Goal: Book appointment/travel/reservation

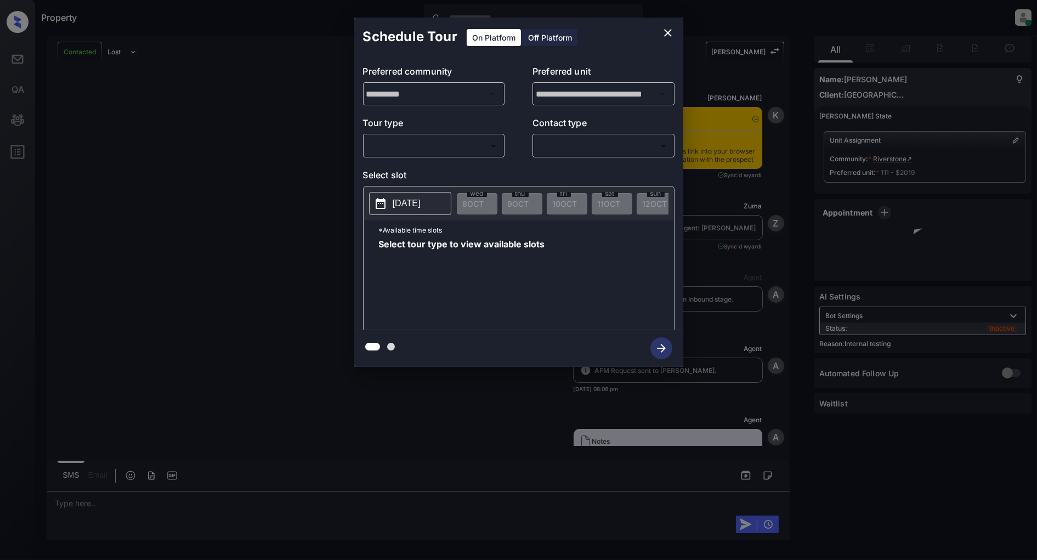
scroll to position [2160, 0]
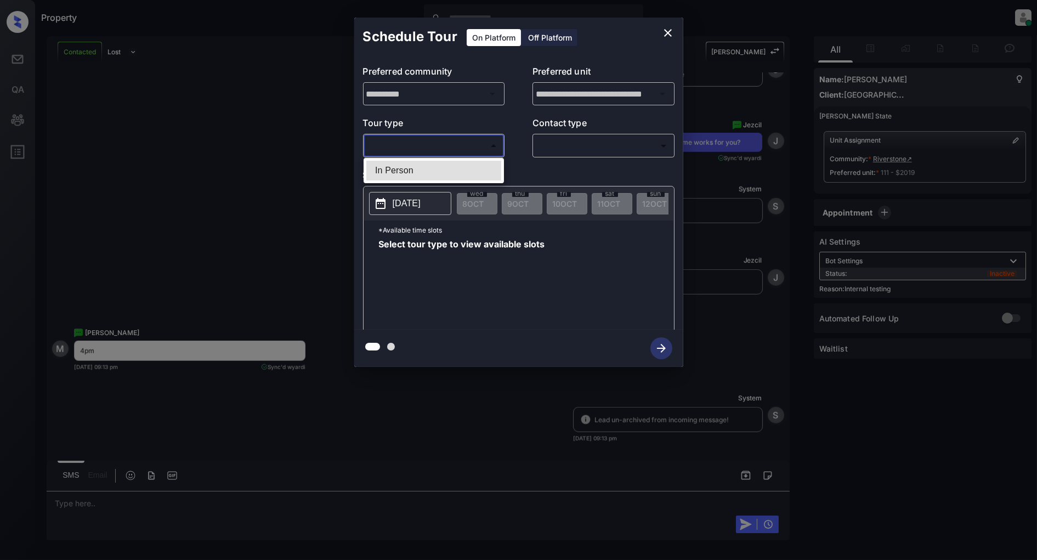
click at [474, 154] on body "Property Patrick Deasis Online Set yourself offline Set yourself on break Profi…" at bounding box center [518, 280] width 1037 height 560
click at [432, 166] on li "In Person" at bounding box center [433, 171] width 135 height 20
type input "********"
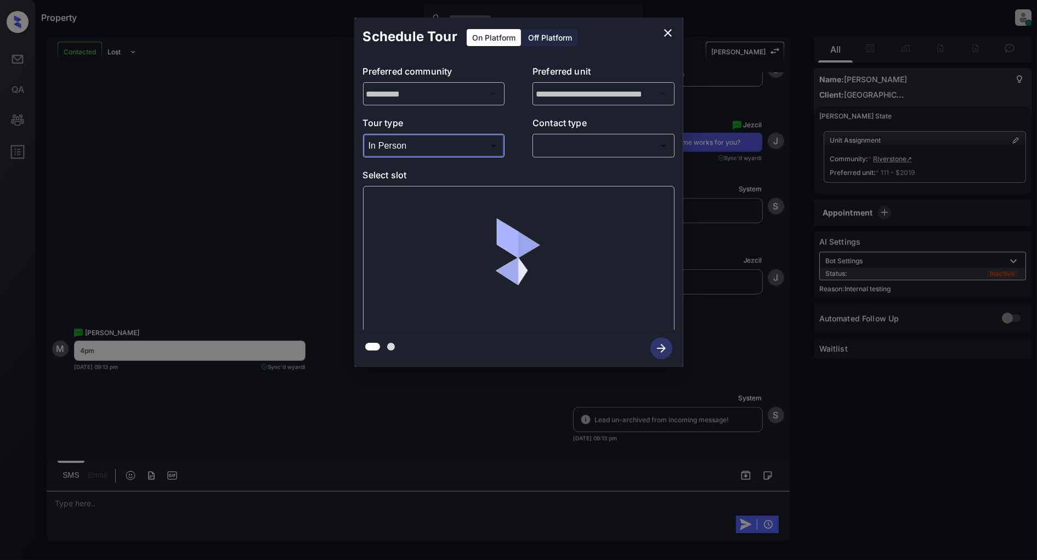
click at [596, 152] on body "Property Patrick Deasis Online Set yourself offline Set yourself on break Profi…" at bounding box center [518, 280] width 1037 height 560
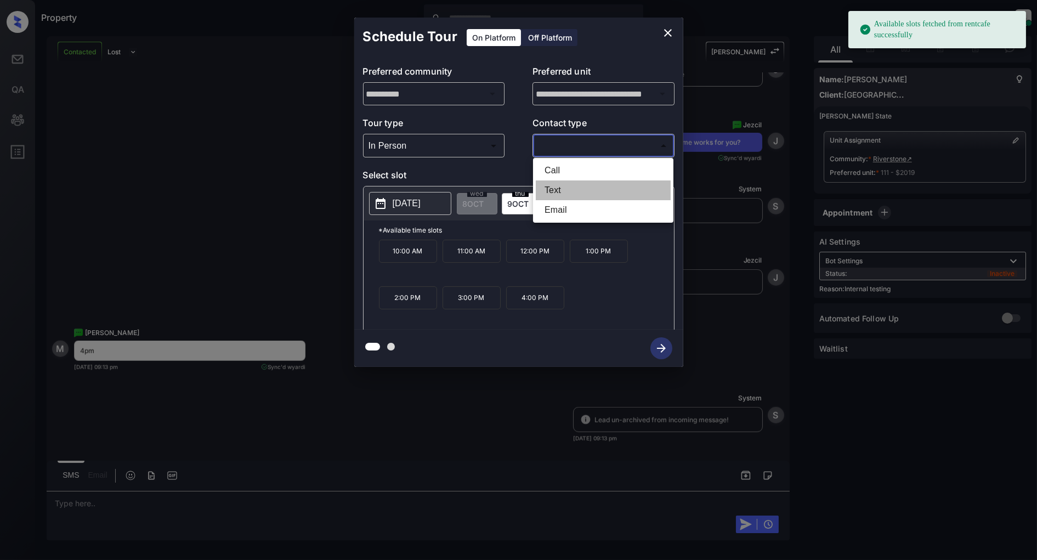
click at [548, 185] on li "Text" at bounding box center [603, 190] width 135 height 20
type input "****"
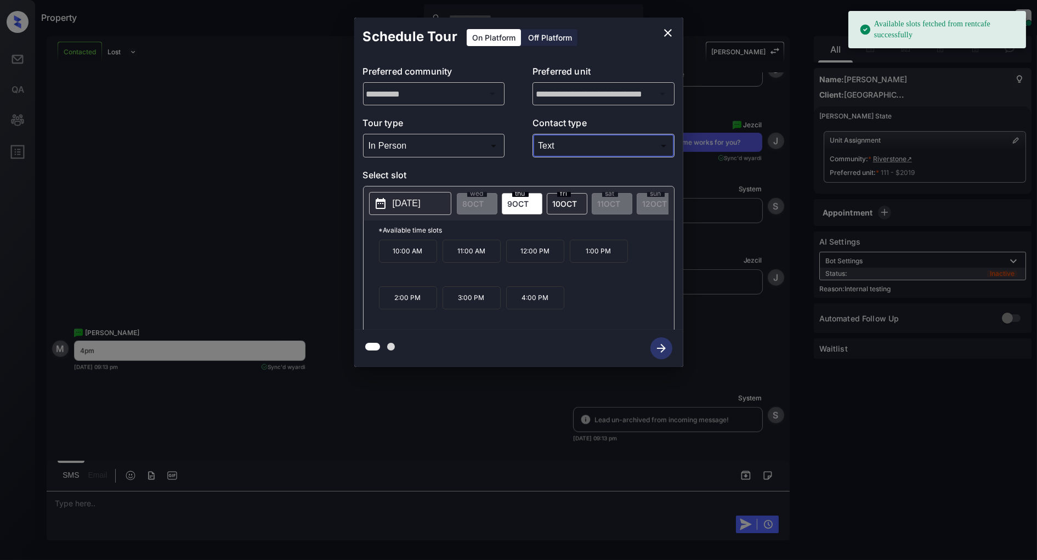
click at [387, 202] on icon at bounding box center [380, 203] width 13 height 13
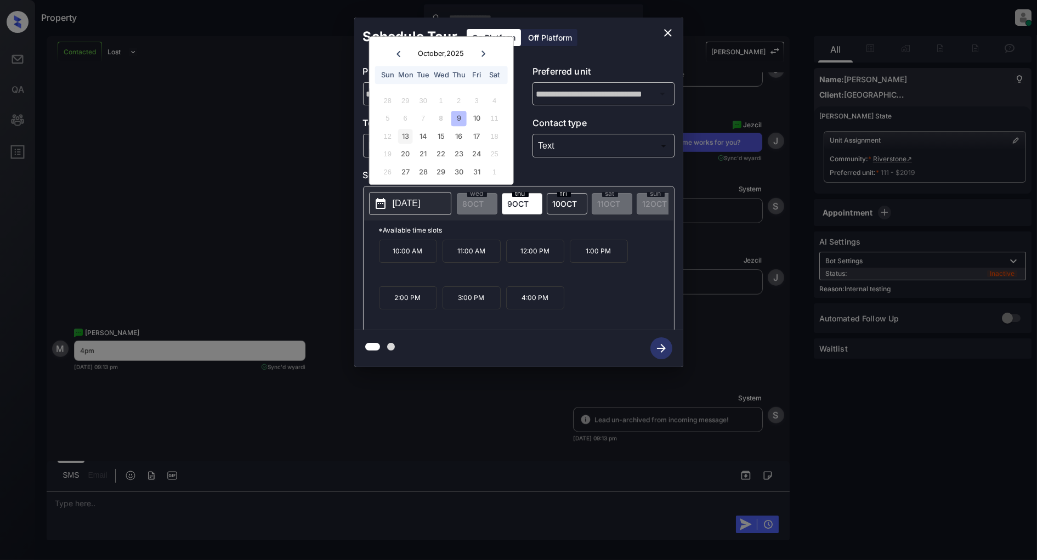
click at [412, 132] on div "13" at bounding box center [405, 136] width 15 height 15
click at [534, 303] on p "4:00 PM" at bounding box center [535, 297] width 58 height 23
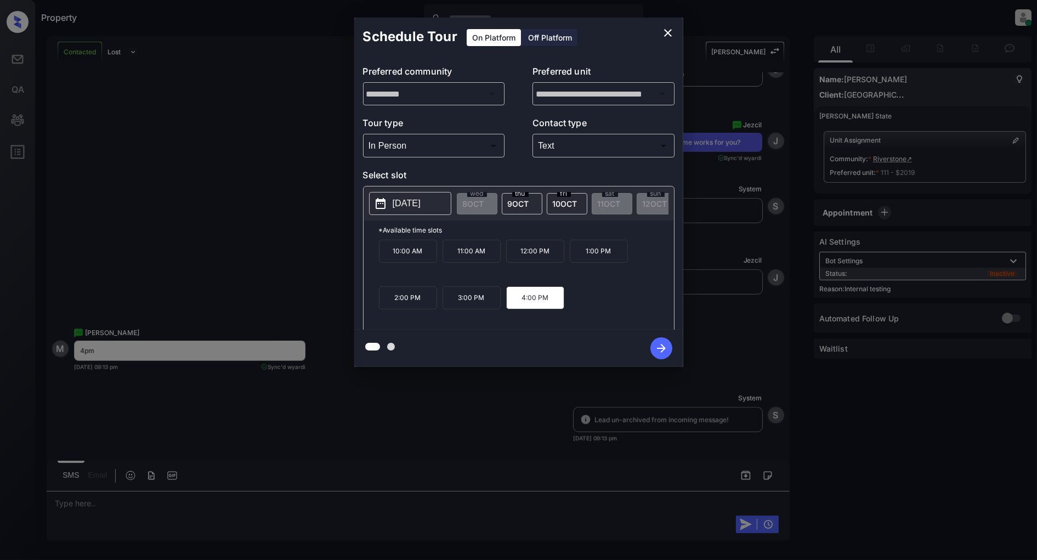
click at [657, 347] on icon "button" at bounding box center [662, 348] width 22 height 22
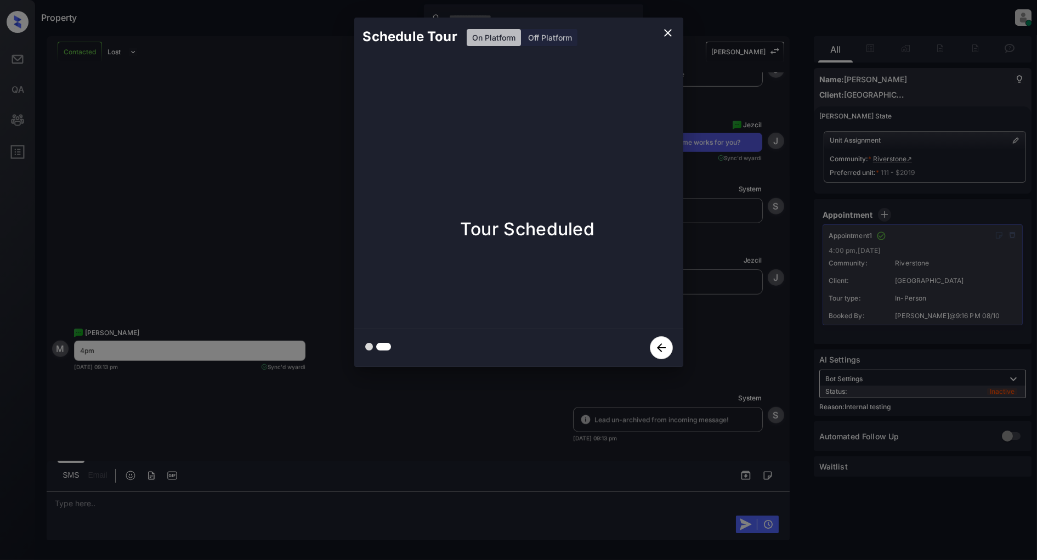
click at [668, 32] on icon "close" at bounding box center [668, 33] width 8 height 8
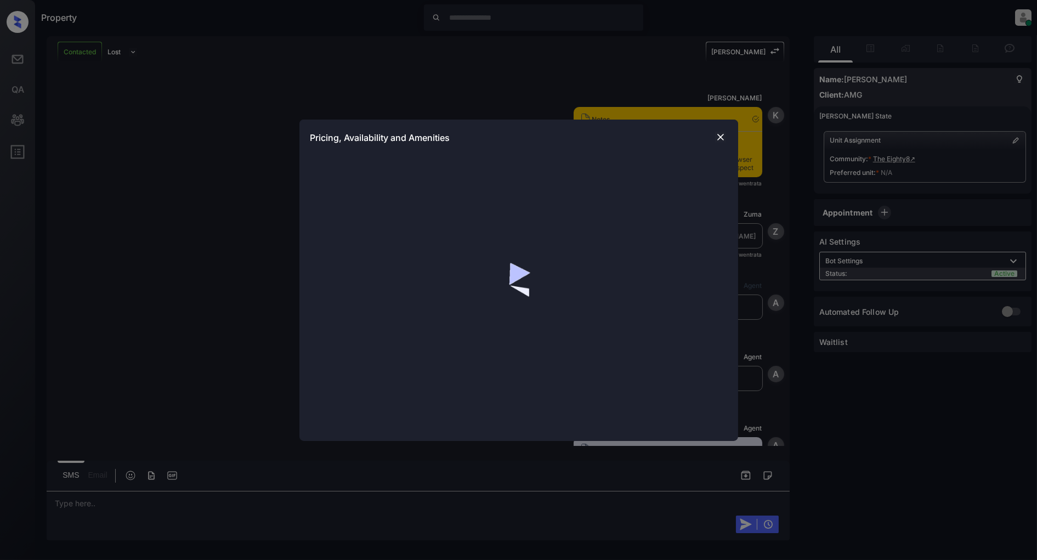
scroll to position [1137, 0]
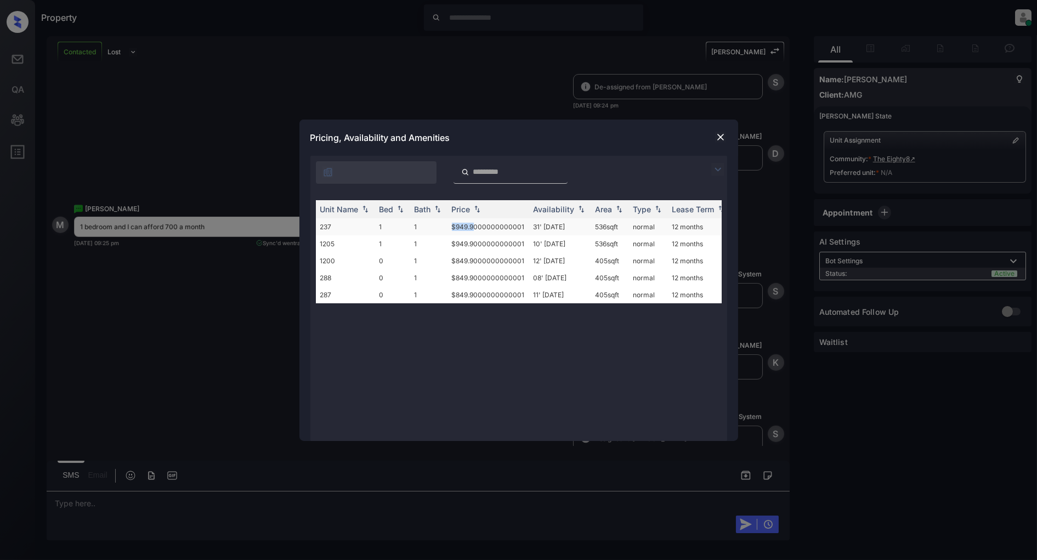
drag, startPoint x: 448, startPoint y: 225, endPoint x: 474, endPoint y: 231, distance: 27.4
click at [474, 231] on td "$949.9000000000001" at bounding box center [489, 226] width 82 height 17
copy td "$949.9"
click at [714, 137] on div at bounding box center [720, 137] width 13 height 13
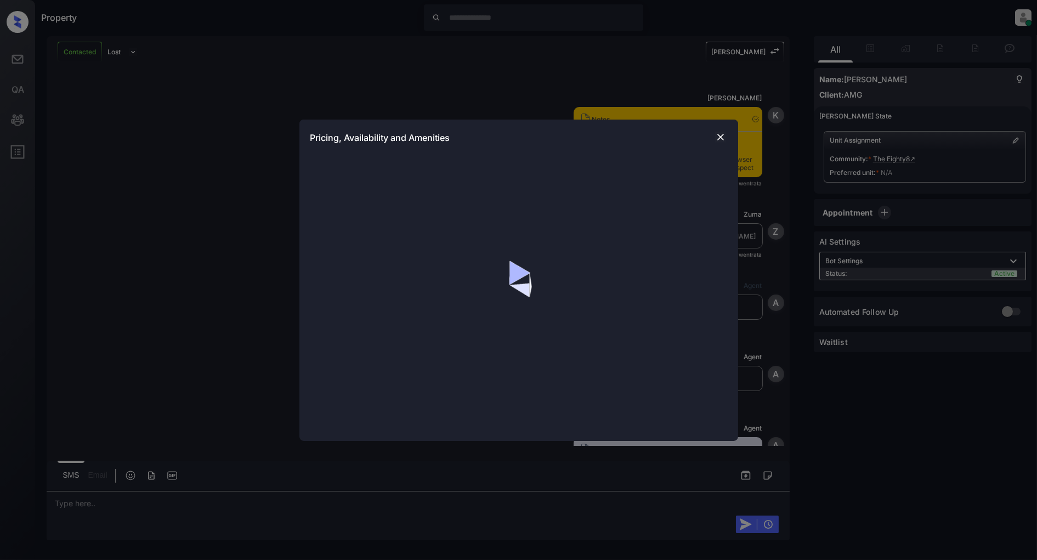
scroll to position [1441, 0]
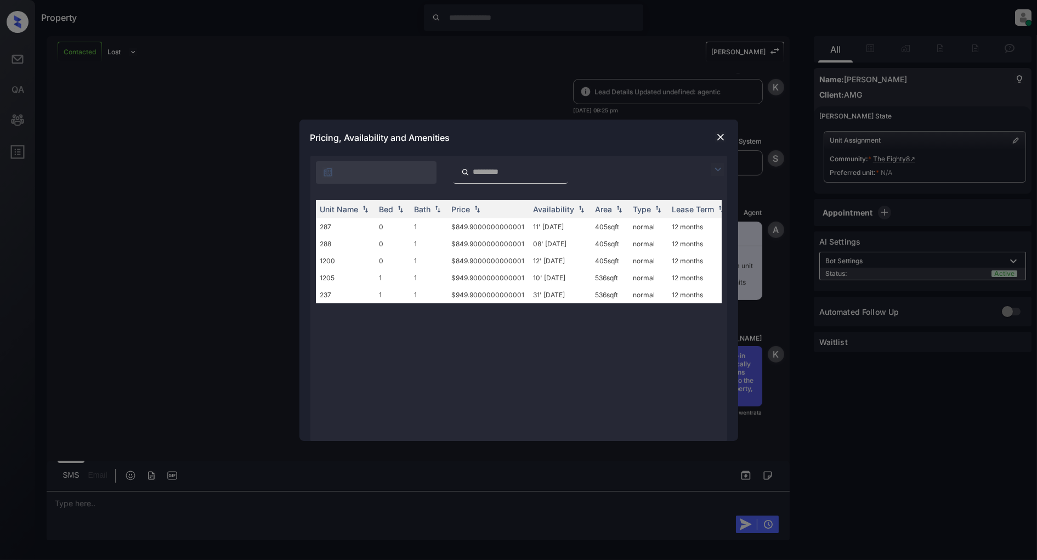
click at [715, 163] on img at bounding box center [717, 169] width 13 height 13
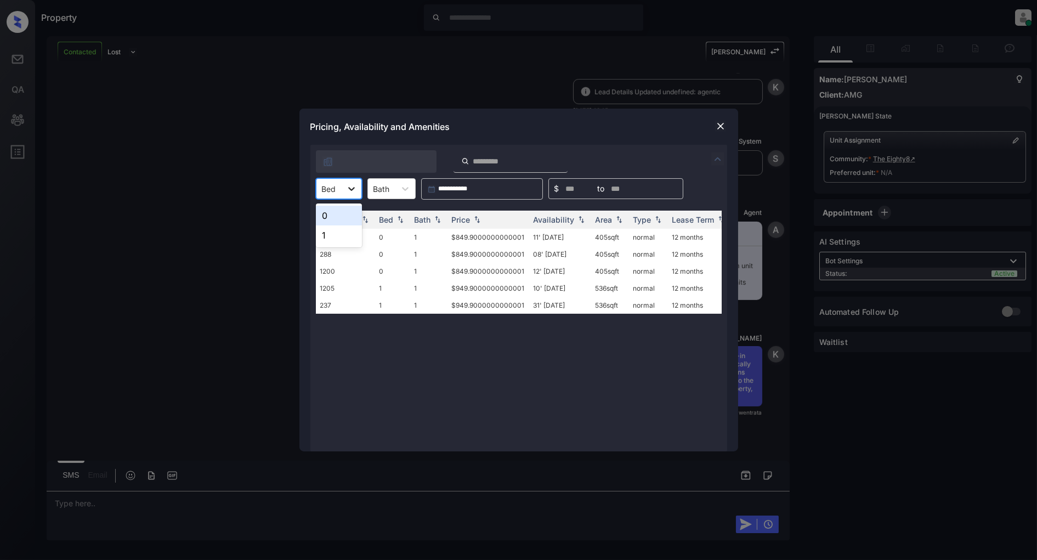
click at [358, 186] on div at bounding box center [352, 189] width 20 height 20
click at [346, 233] on div "1" at bounding box center [339, 235] width 46 height 20
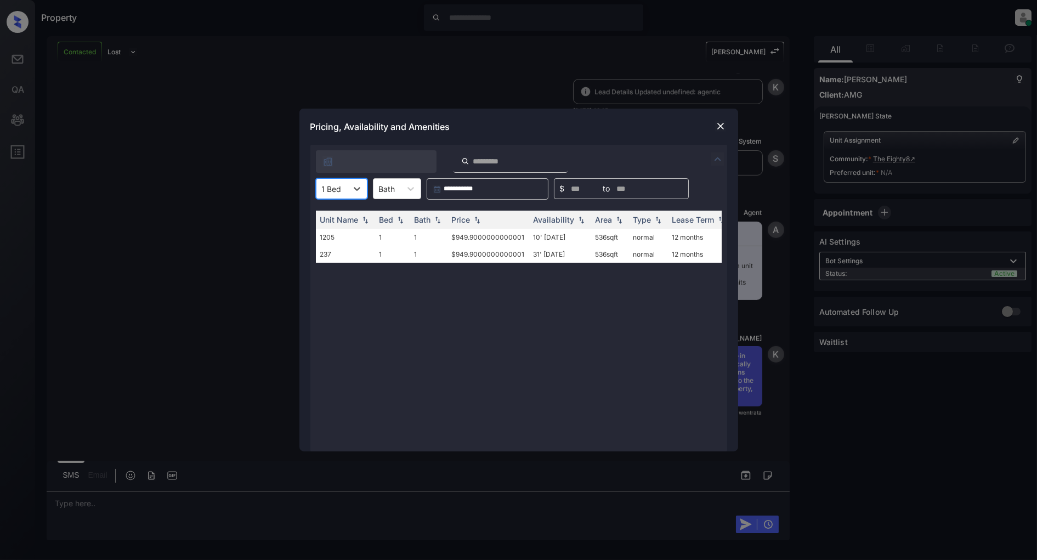
click at [716, 127] on img at bounding box center [720, 126] width 11 height 11
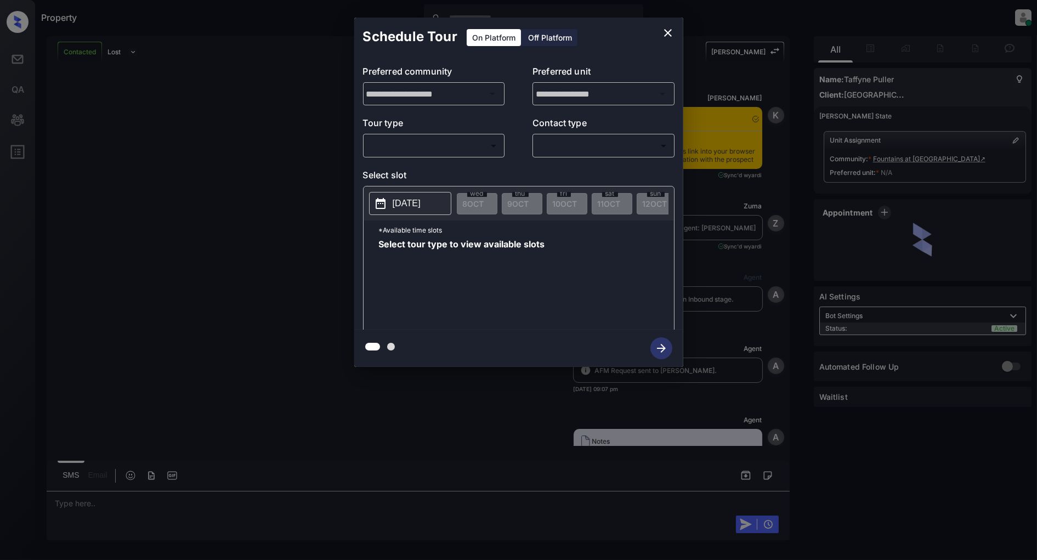
scroll to position [3641, 0]
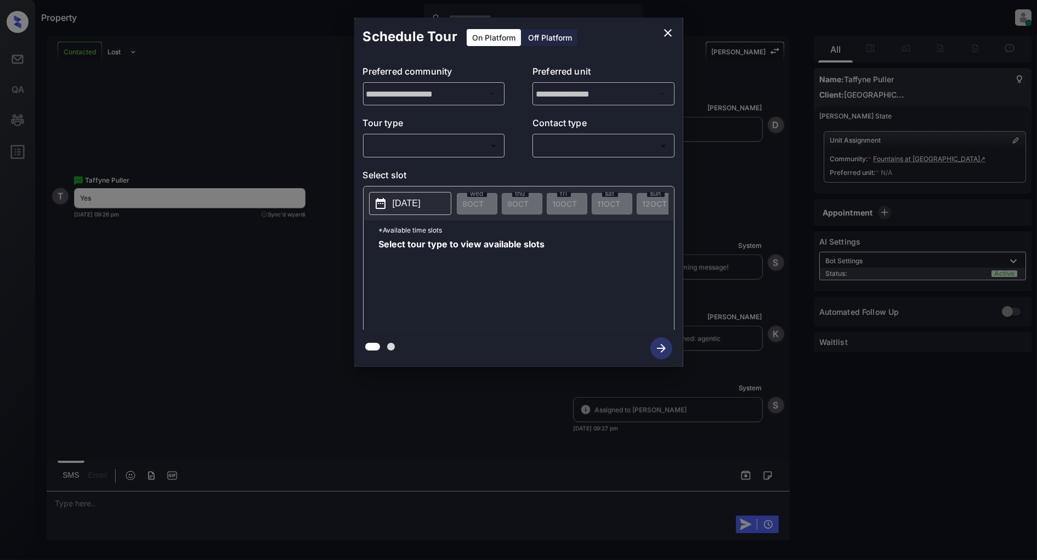
click at [461, 137] on div "​ ​" at bounding box center [434, 146] width 142 height 24
click at [448, 151] on body "Property Patrick Deasis Online Set yourself offline Set yourself on break Profi…" at bounding box center [518, 280] width 1037 height 560
click at [420, 167] on li "In Person" at bounding box center [433, 171] width 135 height 20
type input "********"
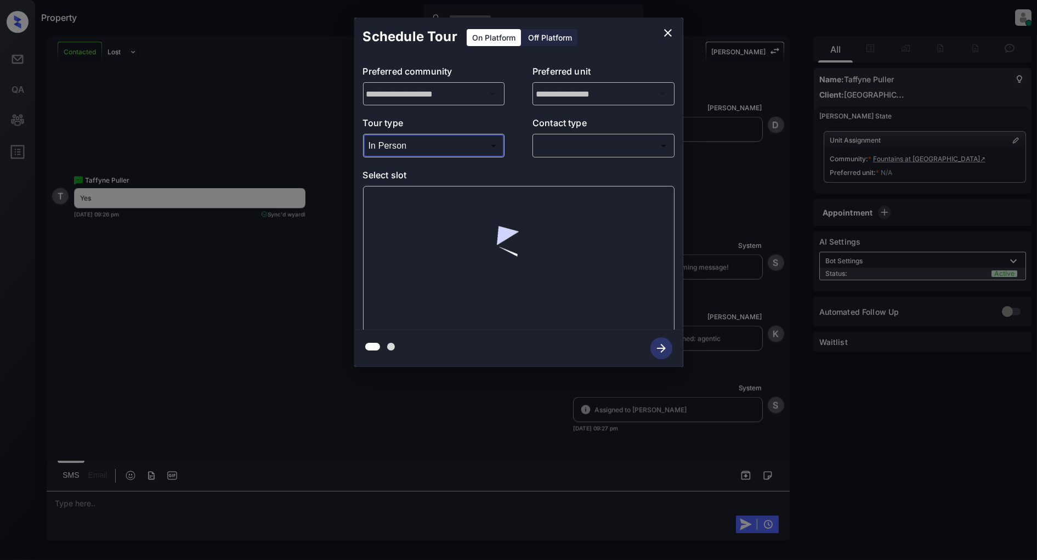
click at [593, 150] on body "Property Patrick Deasis Online Set yourself offline Set yourself on break Profi…" at bounding box center [518, 280] width 1037 height 560
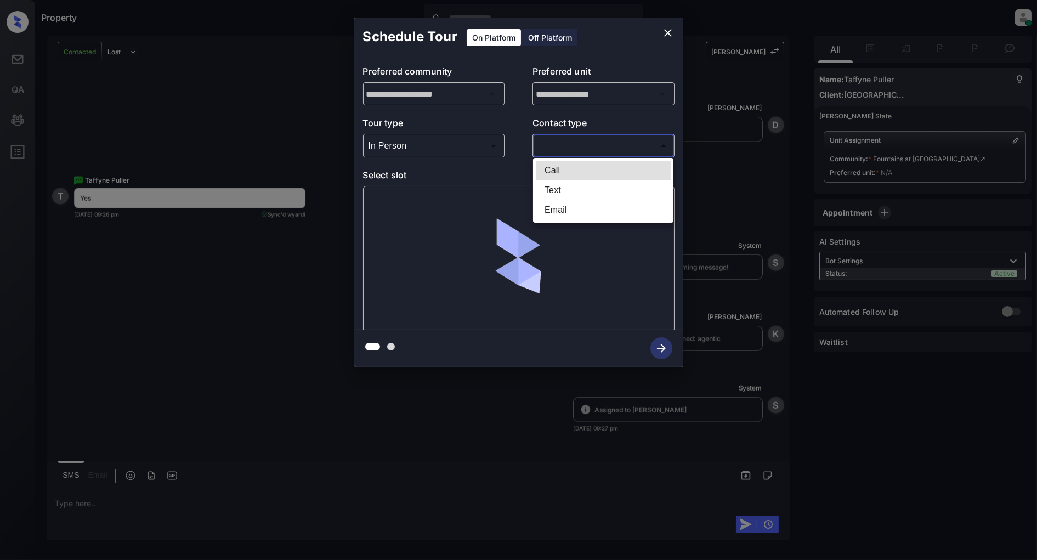
click at [583, 186] on li "Text" at bounding box center [603, 190] width 135 height 20
type input "****"
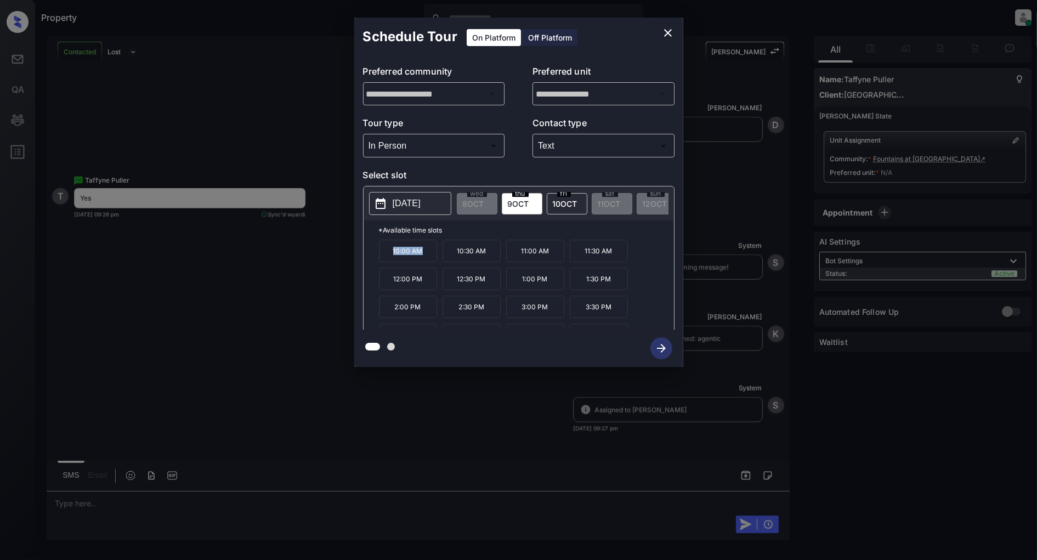
drag, startPoint x: 425, startPoint y: 262, endPoint x: 306, endPoint y: 257, distance: 118.6
click at [306, 257] on div "**********" at bounding box center [518, 192] width 1037 height 384
copy p "10:00 AM"
drag, startPoint x: 489, startPoint y: 283, endPoint x: 450, endPoint y: 282, distance: 39.0
click at [450, 282] on p "12:30 PM" at bounding box center [472, 279] width 58 height 22
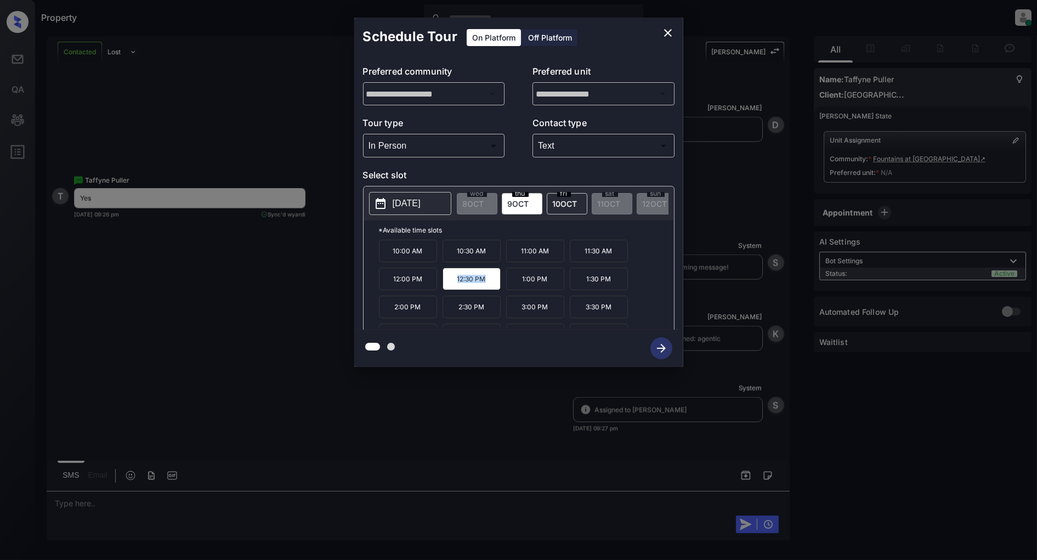
copy p "12:30 PM"
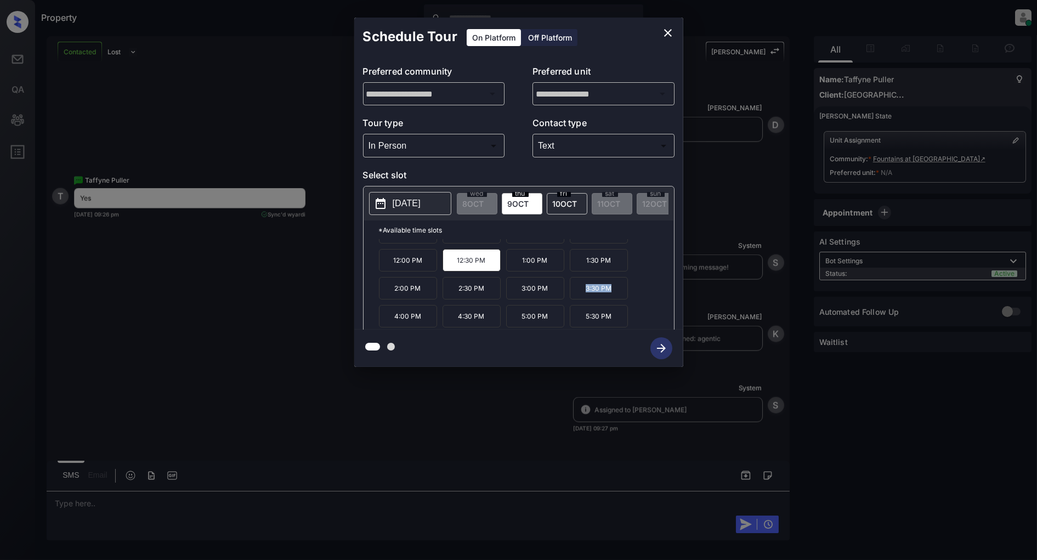
click at [585, 297] on p "3:30 PM" at bounding box center [599, 288] width 58 height 22
copy p "3:30 PM"
click at [663, 35] on icon "close" at bounding box center [667, 32] width 13 height 13
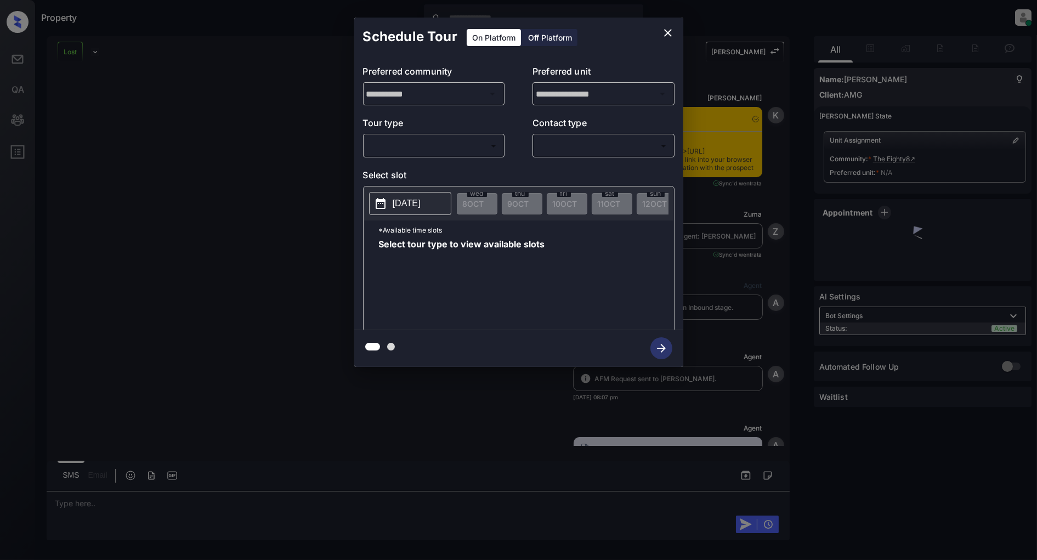
scroll to position [2354, 0]
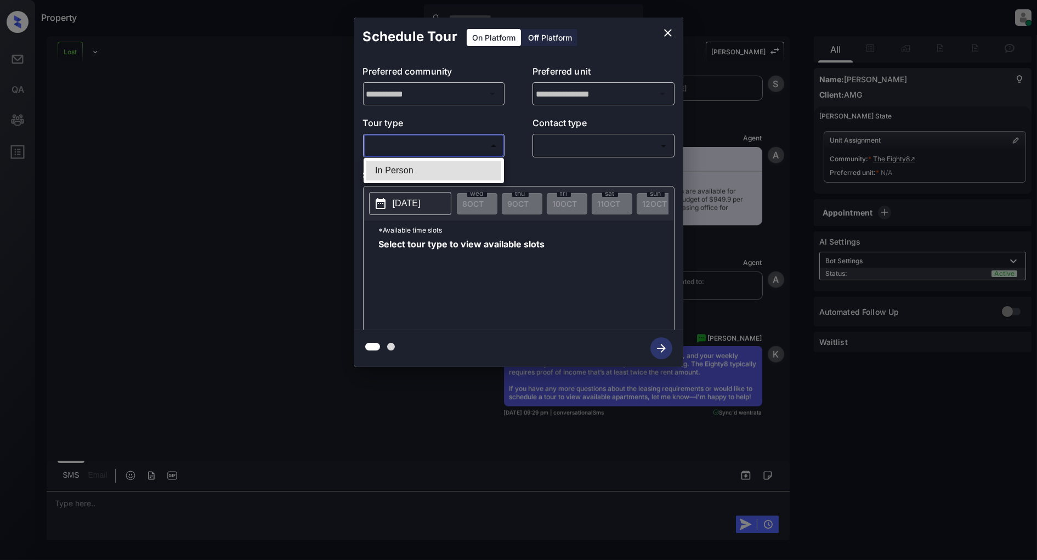
click at [437, 146] on body "Property [PERSON_NAME] Online Set yourself offline Set yourself on break Profil…" at bounding box center [518, 280] width 1037 height 560
click at [432, 161] on li "In Person" at bounding box center [433, 171] width 135 height 20
type input "********"
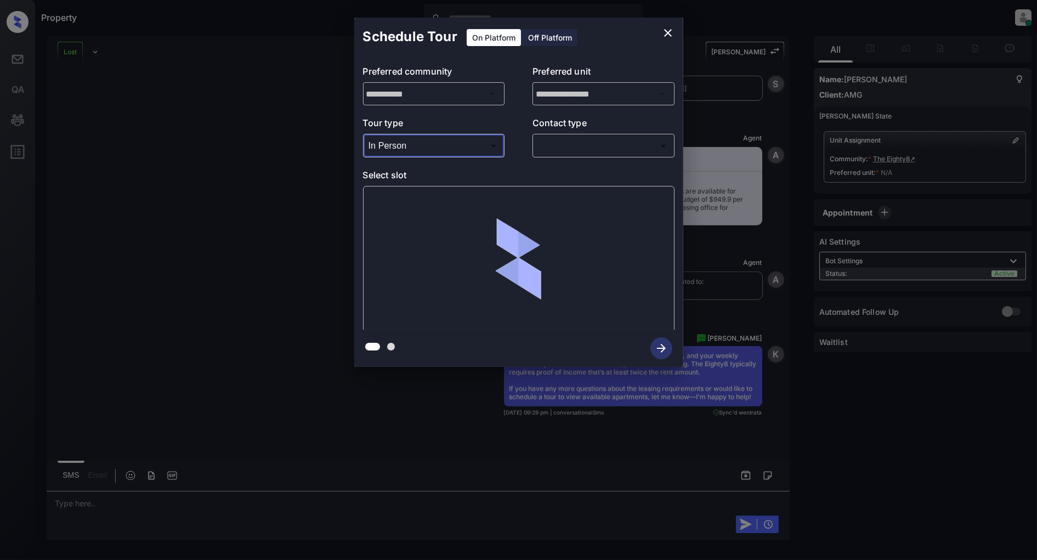
click at [556, 149] on body "Property [PERSON_NAME] Online Set yourself offline Set yourself on break Profil…" at bounding box center [518, 280] width 1037 height 560
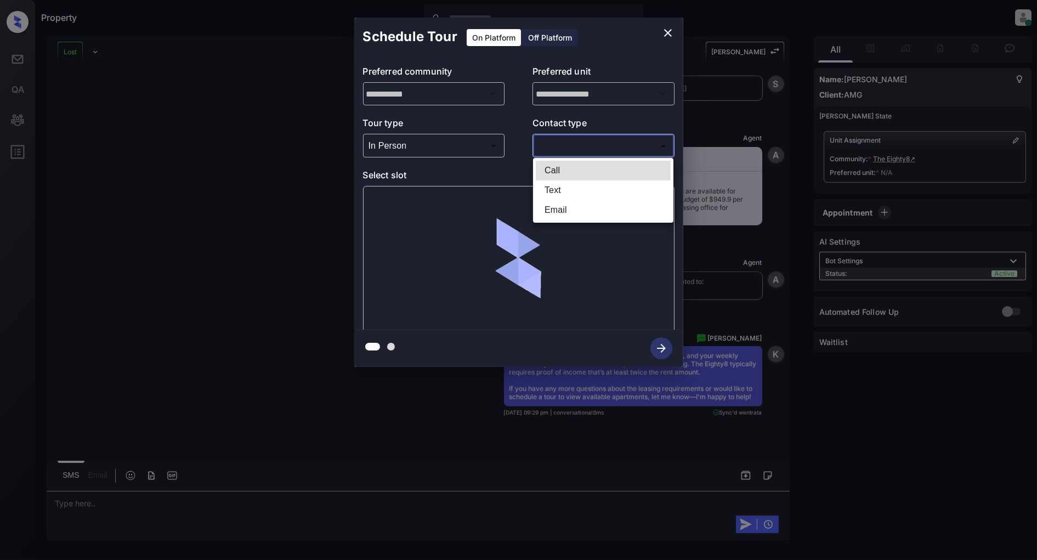
click at [567, 183] on li "Text" at bounding box center [603, 190] width 135 height 20
type input "****"
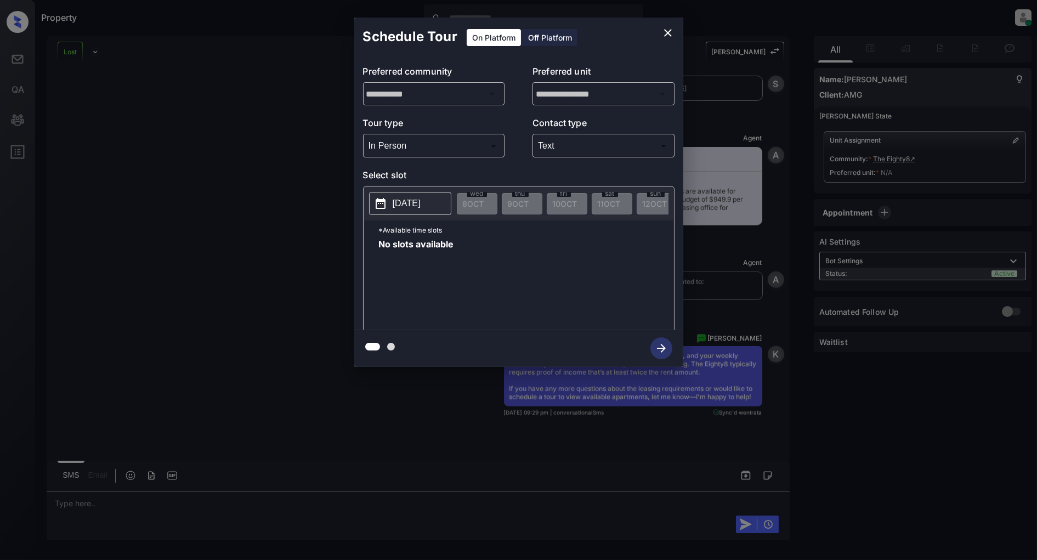
click at [397, 205] on p "[DATE]" at bounding box center [407, 203] width 28 height 13
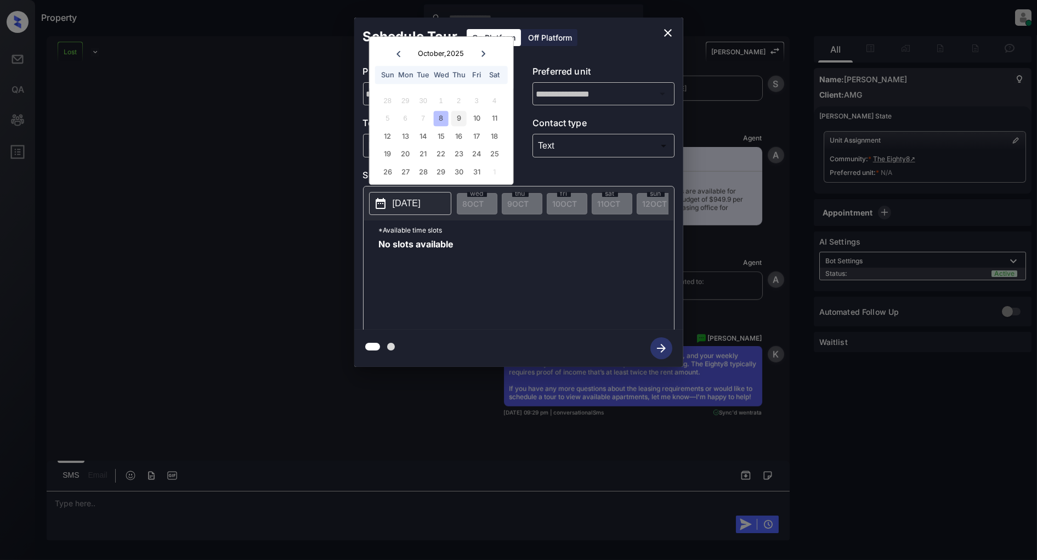
click at [459, 121] on div "9" at bounding box center [458, 118] width 15 height 15
click at [470, 123] on div "10" at bounding box center [477, 118] width 15 height 15
click at [663, 36] on icon "close" at bounding box center [667, 32] width 13 height 13
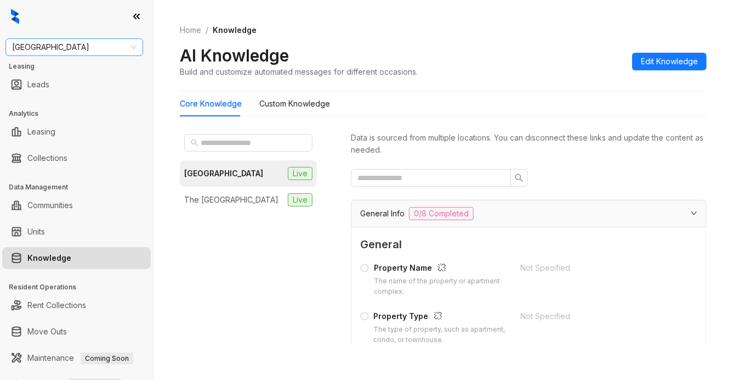
click at [53, 50] on span "Fairfield" at bounding box center [74, 47] width 125 height 16
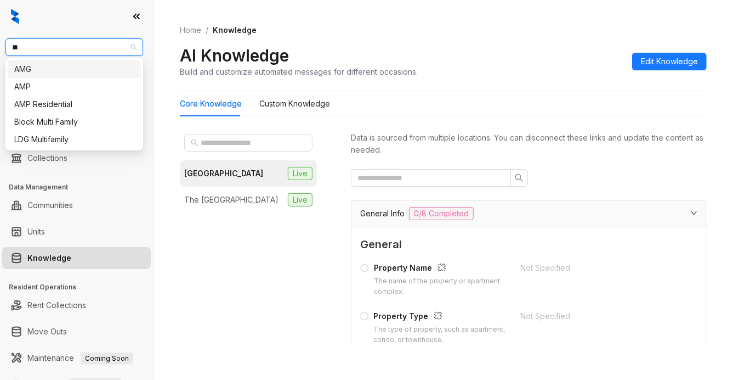
type input "***"
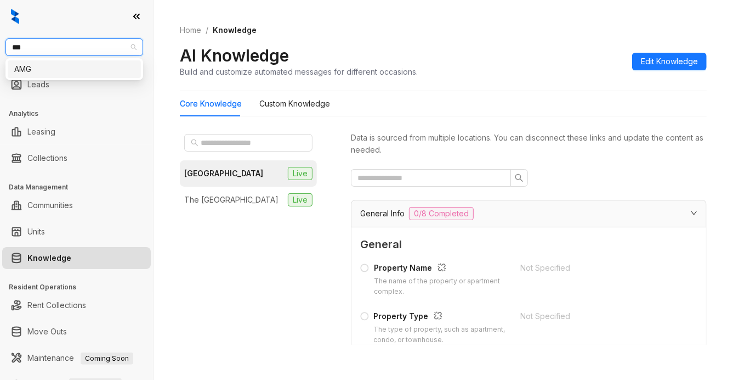
click at [40, 67] on div "AMG" at bounding box center [74, 69] width 120 height 12
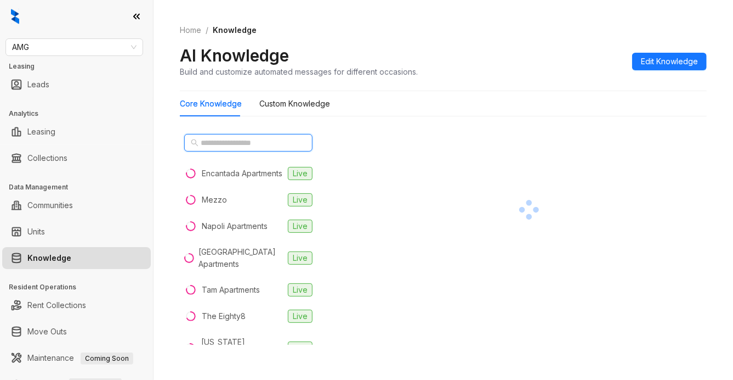
click at [231, 143] on input "text" at bounding box center [249, 143] width 97 height 12
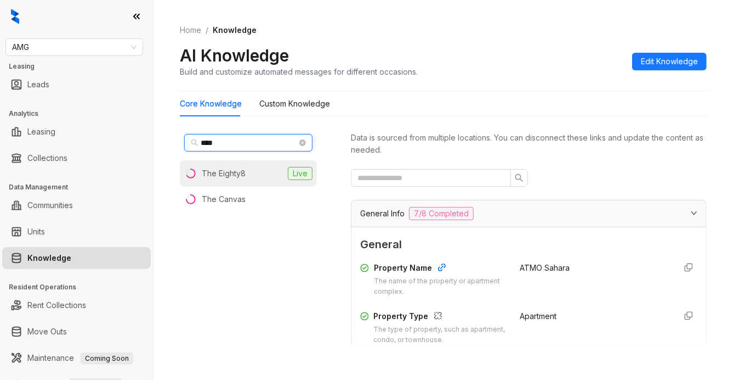
type input "***"
click at [235, 169] on div "The Eighty8" at bounding box center [224, 173] width 44 height 12
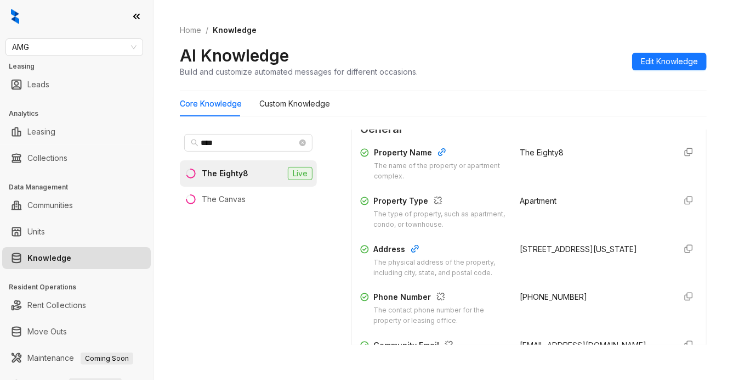
scroll to position [146, 0]
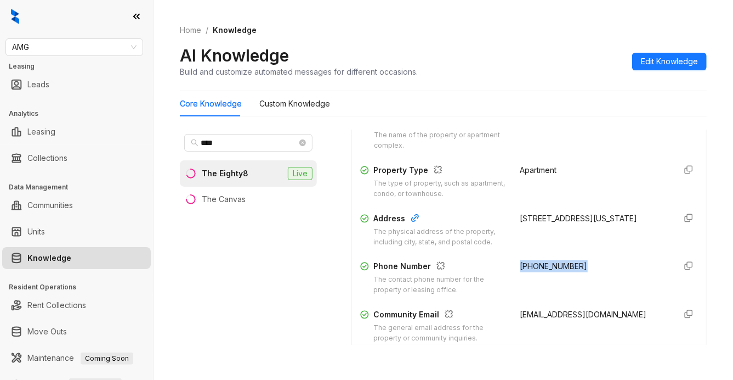
drag, startPoint x: 582, startPoint y: 265, endPoint x: 497, endPoint y: 273, distance: 85.9
click at [497, 273] on div "Phone Number The contact phone number for the property or leasing office. (702)…" at bounding box center [528, 277] width 337 height 35
copy span "(702) 385-3940"
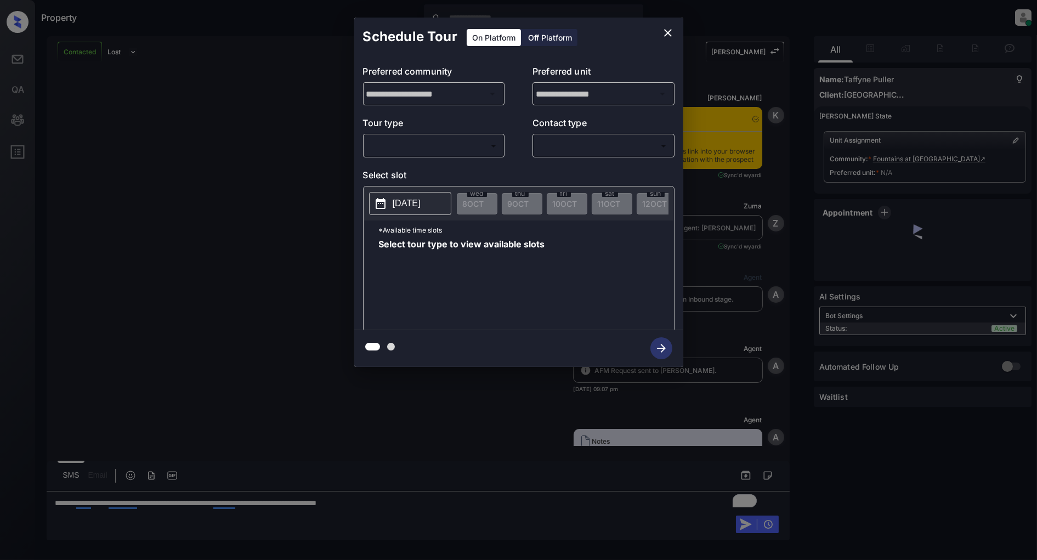
scroll to position [4165, 0]
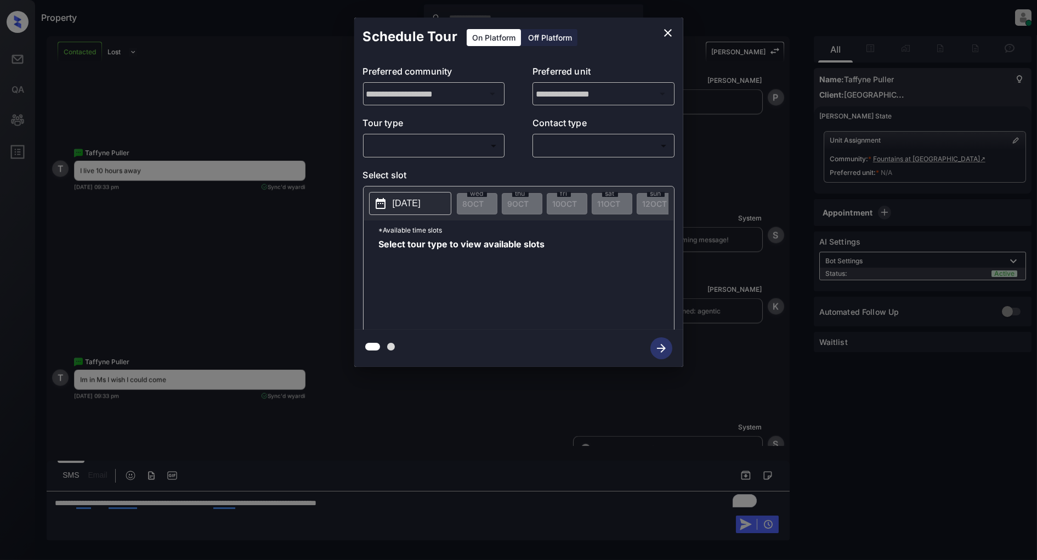
click at [488, 160] on div "**********" at bounding box center [518, 193] width 329 height 274
click at [488, 152] on body "Property Patrick Deasis Online Set yourself offline Set yourself on break Profi…" at bounding box center [518, 280] width 1037 height 560
click at [176, 216] on div at bounding box center [518, 280] width 1037 height 560
click at [176, 216] on div "**********" at bounding box center [518, 192] width 1037 height 384
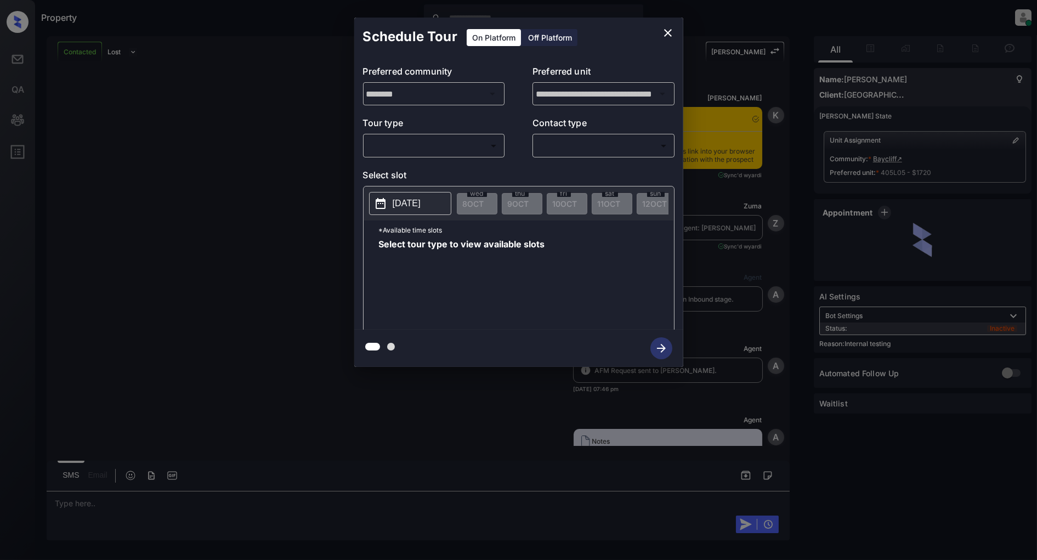
scroll to position [4329, 0]
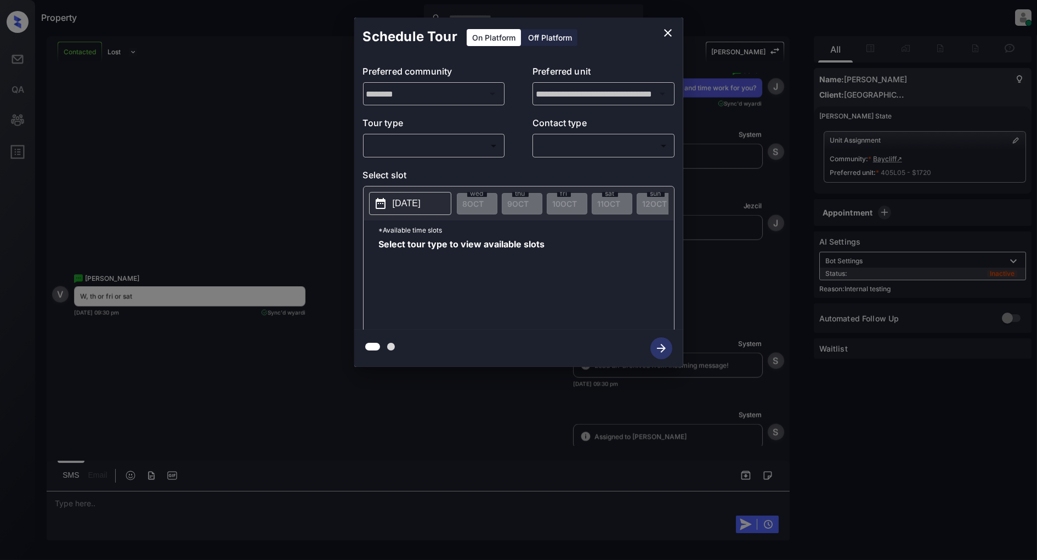
click at [467, 136] on body "Property [PERSON_NAME] Online Set yourself offline Set yourself on break Profil…" at bounding box center [518, 280] width 1037 height 560
click at [412, 176] on li "In Person" at bounding box center [433, 171] width 135 height 20
type input "********"
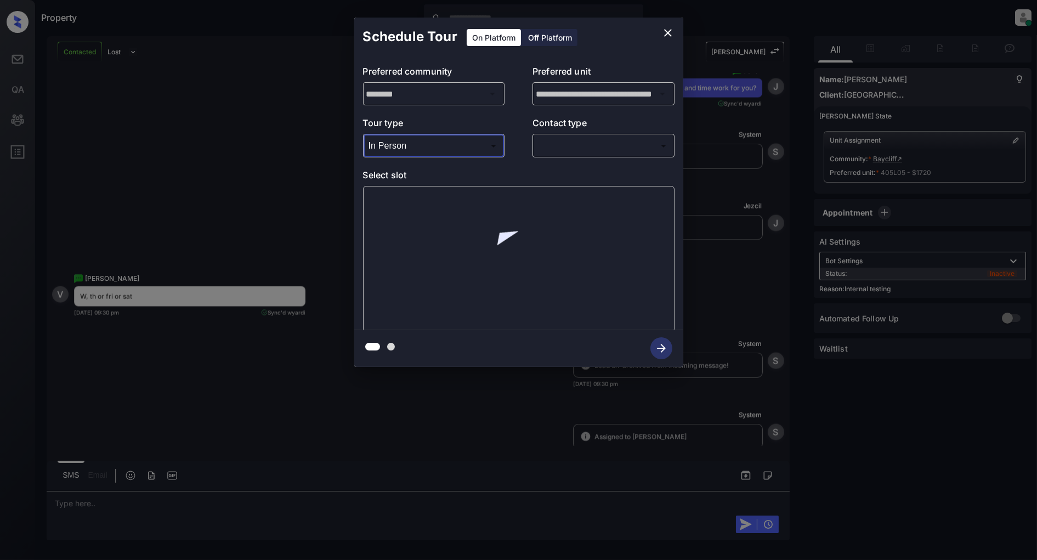
click at [599, 155] on div "​ ​" at bounding box center [604, 146] width 142 height 24
click at [596, 155] on body "Property Patrick Deasis Online Set yourself offline Set yourself on break Profi…" at bounding box center [518, 280] width 1037 height 560
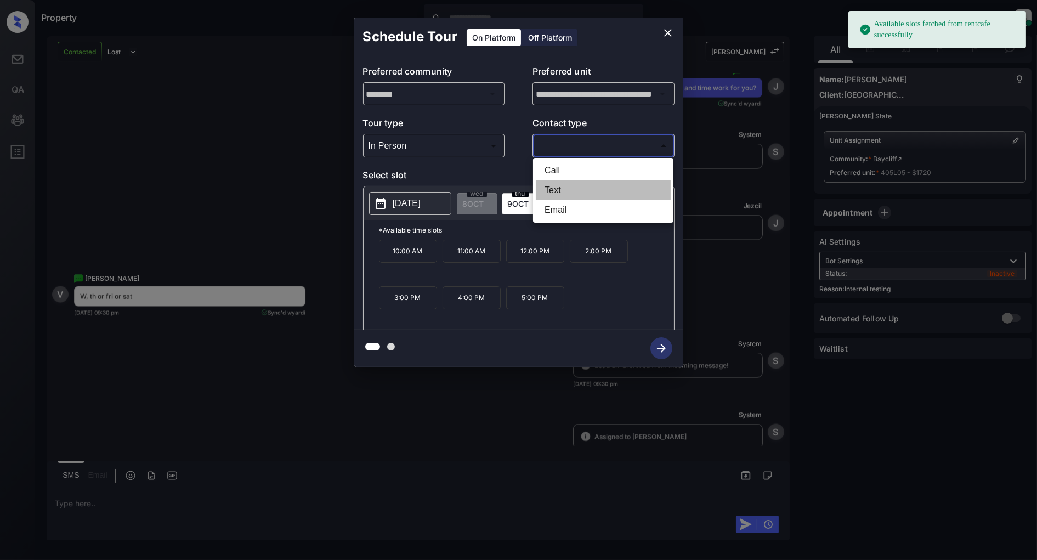
click at [569, 188] on li "Text" at bounding box center [603, 190] width 135 height 20
type input "****"
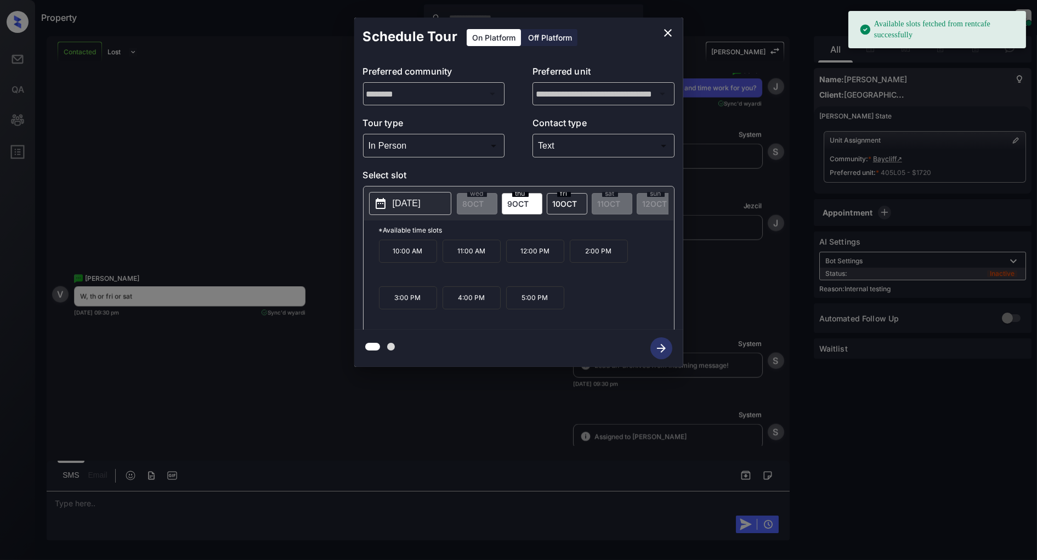
click at [417, 206] on p "[DATE]" at bounding box center [407, 203] width 28 height 13
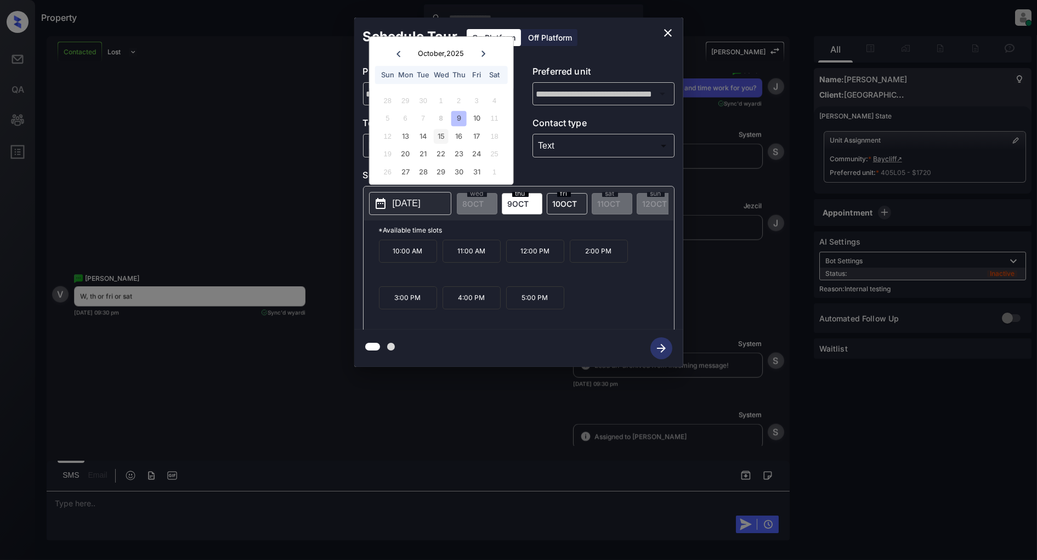
click at [437, 133] on div "15" at bounding box center [441, 136] width 15 height 15
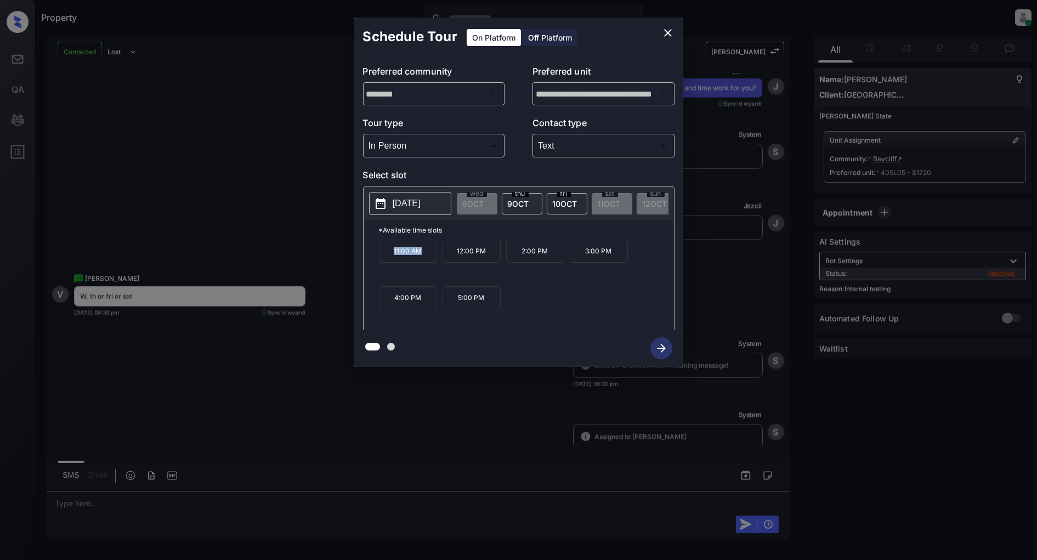
drag, startPoint x: 422, startPoint y: 261, endPoint x: 379, endPoint y: 261, distance: 43.3
click at [379, 261] on p "11:00 AM" at bounding box center [408, 251] width 58 height 23
copy p "11:00 AM"
drag, startPoint x: 550, startPoint y: 253, endPoint x: 520, endPoint y: 258, distance: 30.5
click at [520, 258] on p "2:00 PM" at bounding box center [535, 251] width 58 height 23
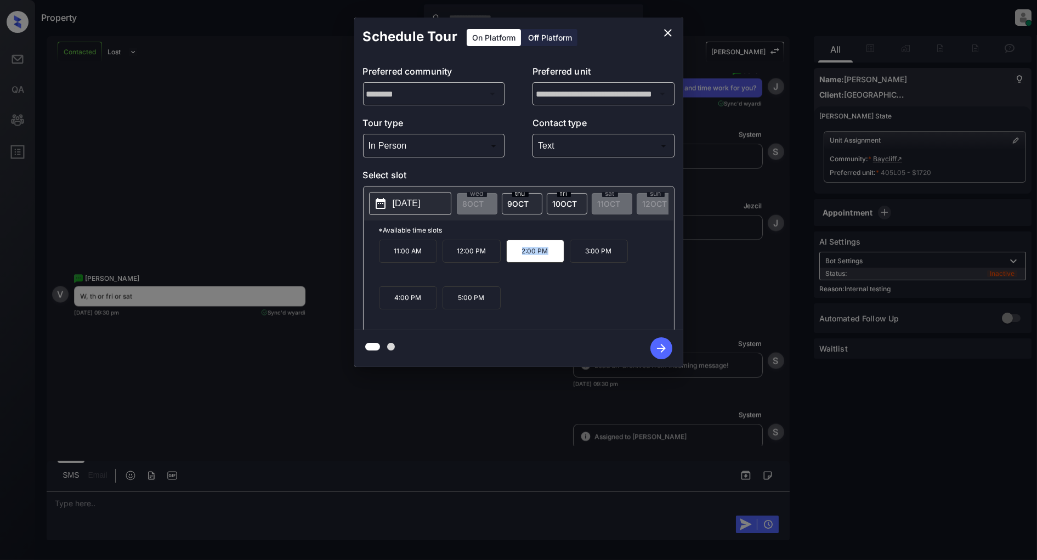
copy p "2:00 PM"
drag, startPoint x: 419, startPoint y: 302, endPoint x: 387, endPoint y: 302, distance: 32.4
click at [387, 302] on p "4:00 PM" at bounding box center [408, 297] width 58 height 23
copy p "4:00 PM"
click at [672, 30] on icon "close" at bounding box center [667, 32] width 13 height 13
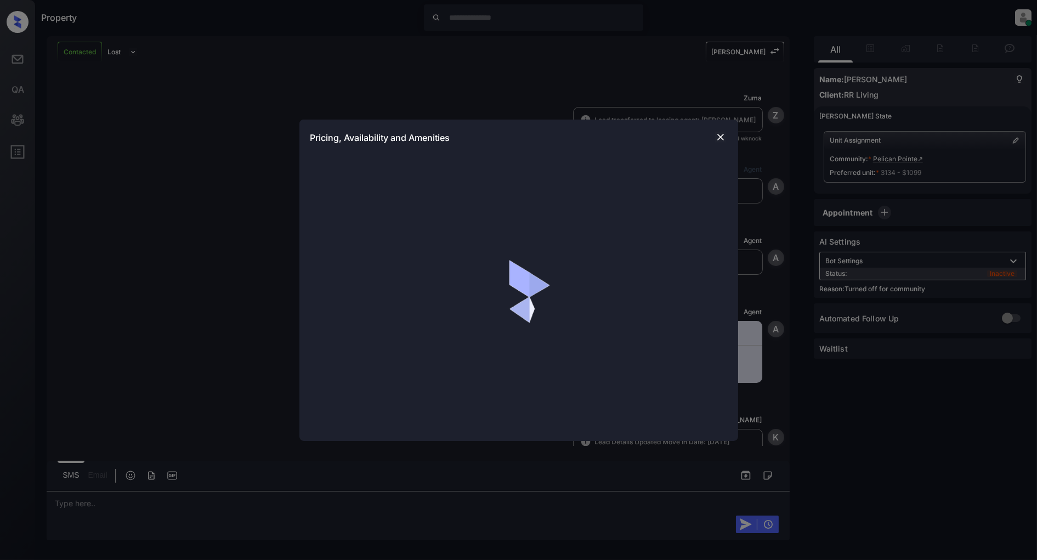
scroll to position [761, 0]
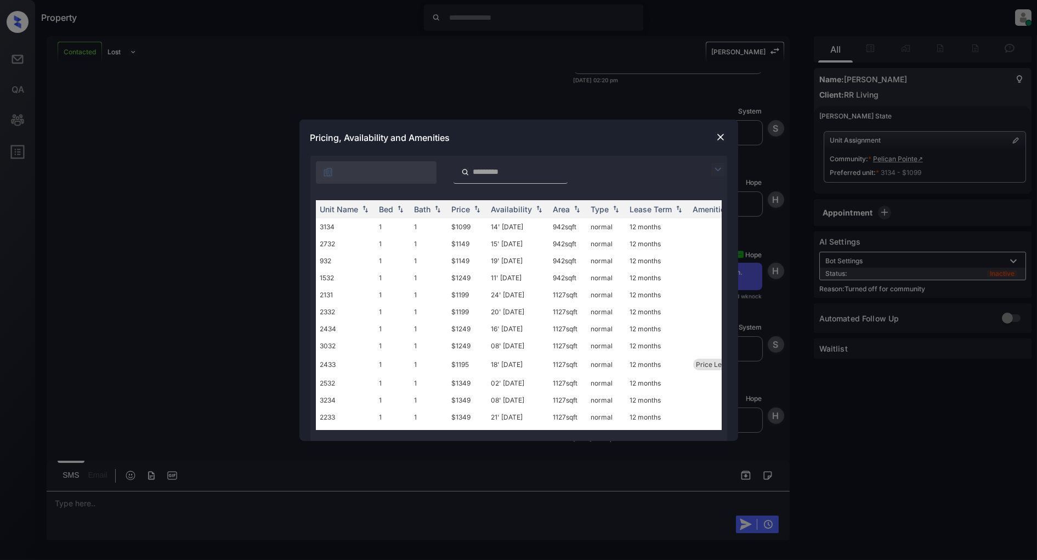
click at [712, 171] on img at bounding box center [717, 169] width 13 height 13
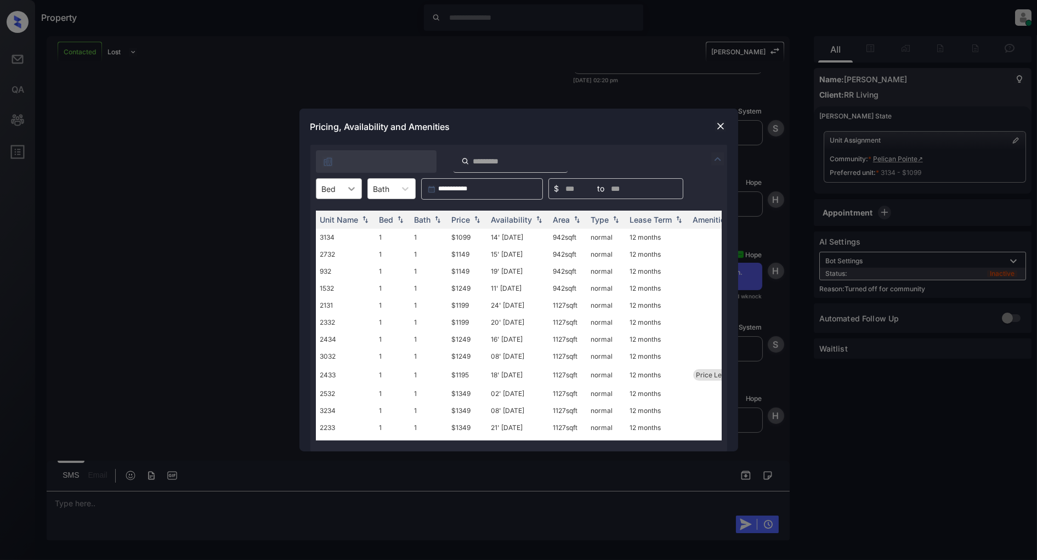
click at [346, 189] on icon at bounding box center [351, 188] width 11 height 11
click at [336, 220] on div "1" at bounding box center [339, 216] width 46 height 20
click at [479, 222] on img at bounding box center [477, 220] width 11 height 8
click at [723, 120] on div at bounding box center [720, 126] width 13 height 13
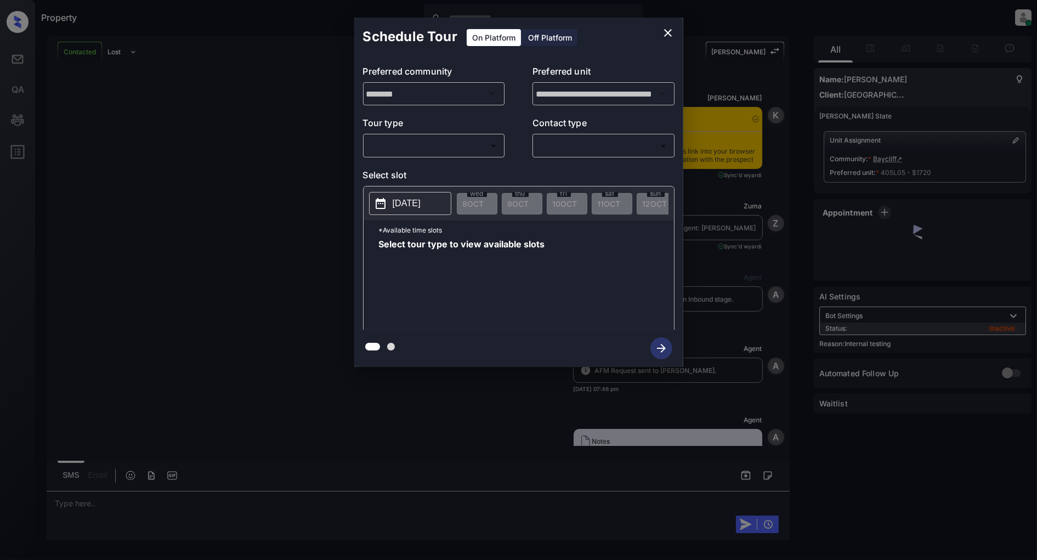
scroll to position [4693, 0]
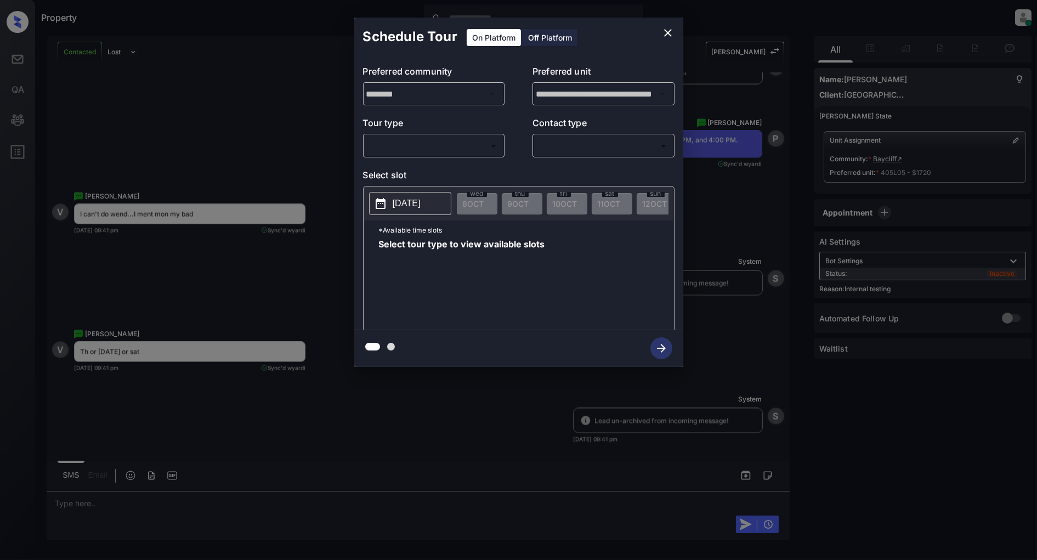
click at [456, 154] on body "Property [PERSON_NAME] Online Set yourself offline Set yourself on break Profil…" at bounding box center [518, 280] width 1037 height 560
click at [425, 163] on li "In Person" at bounding box center [433, 171] width 135 height 20
type input "********"
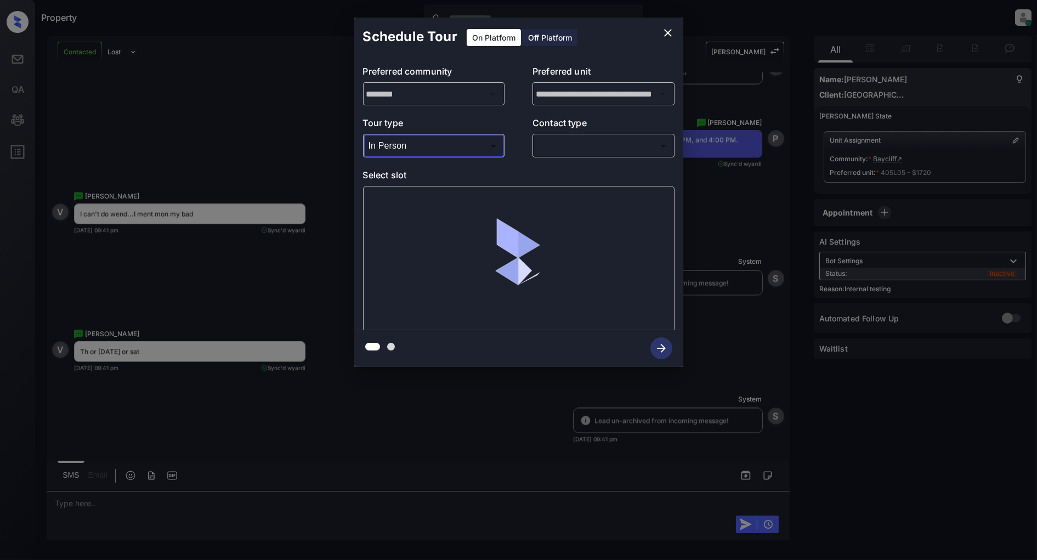
click at [580, 152] on body "Property Patrick Deasis Online Set yourself offline Set yourself on break Profi…" at bounding box center [518, 280] width 1037 height 560
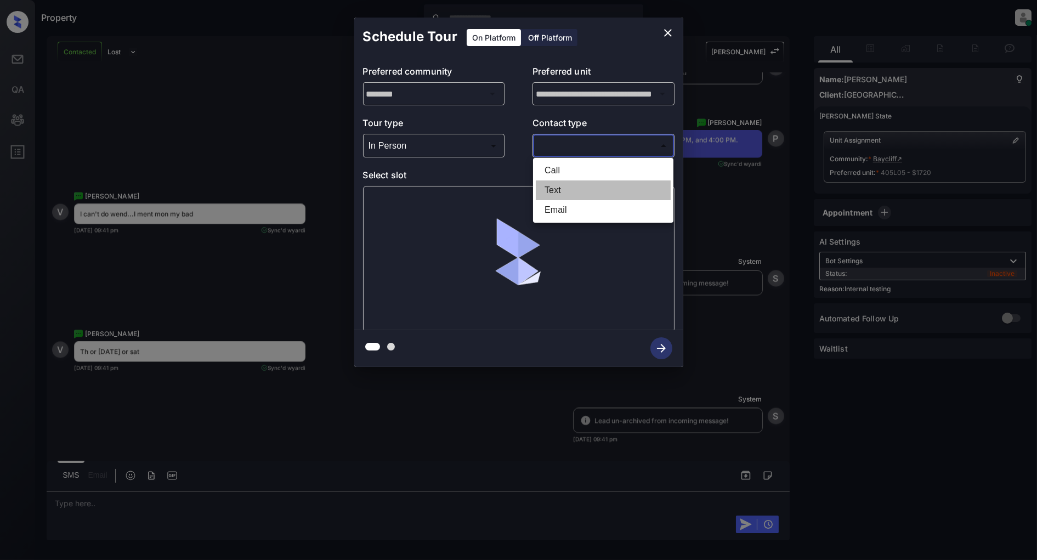
click at [576, 187] on li "Text" at bounding box center [603, 190] width 135 height 20
type input "****"
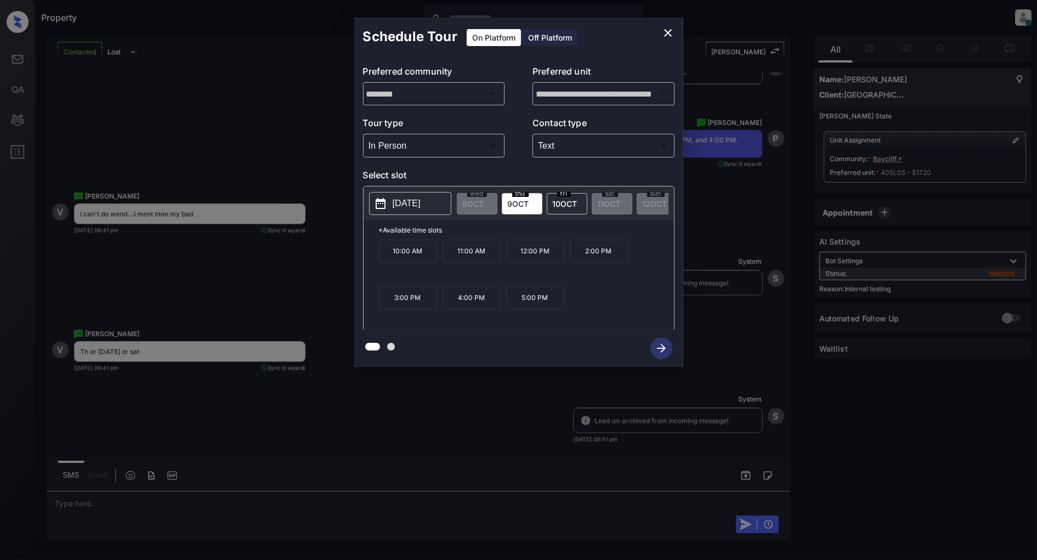
click at [395, 200] on p "2025-10-09" at bounding box center [407, 203] width 28 height 13
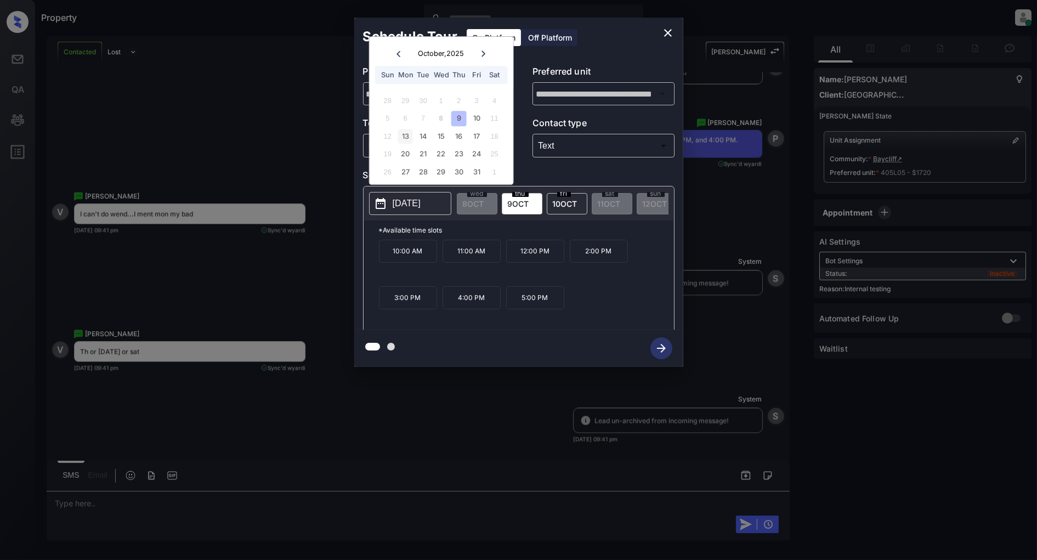
click at [406, 134] on div "13" at bounding box center [405, 136] width 15 height 15
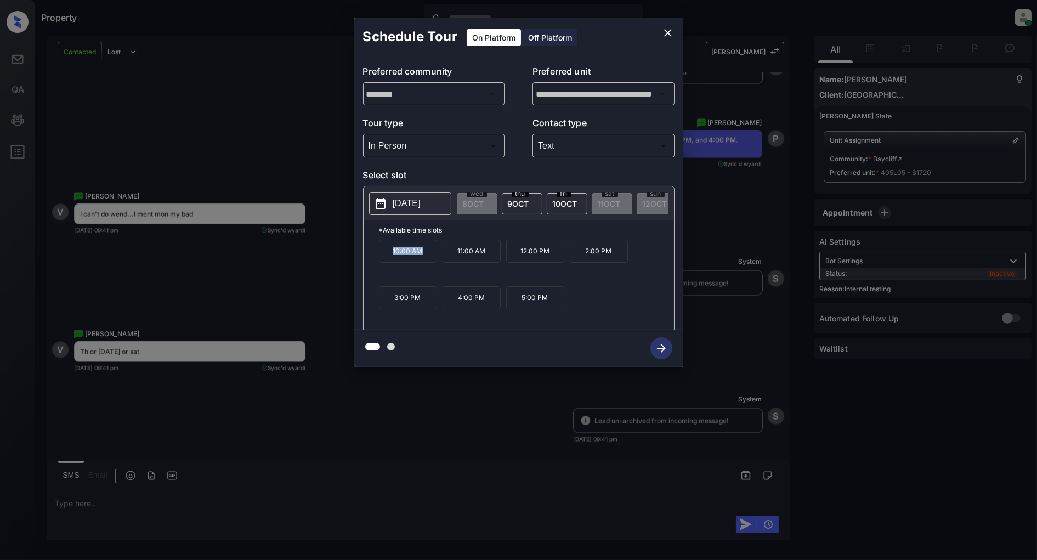
drag, startPoint x: 436, startPoint y: 259, endPoint x: 390, endPoint y: 259, distance: 46.1
click at [390, 259] on p "10:00 AM" at bounding box center [408, 251] width 58 height 23
copy p "10:00 AM"
click at [665, 35] on icon "close" at bounding box center [668, 33] width 8 height 8
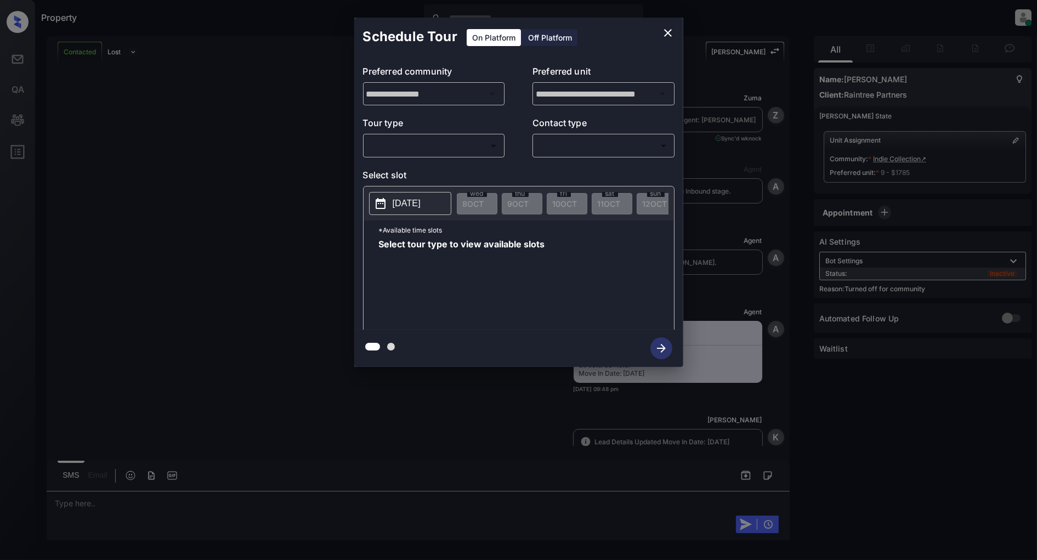
scroll to position [1312, 0]
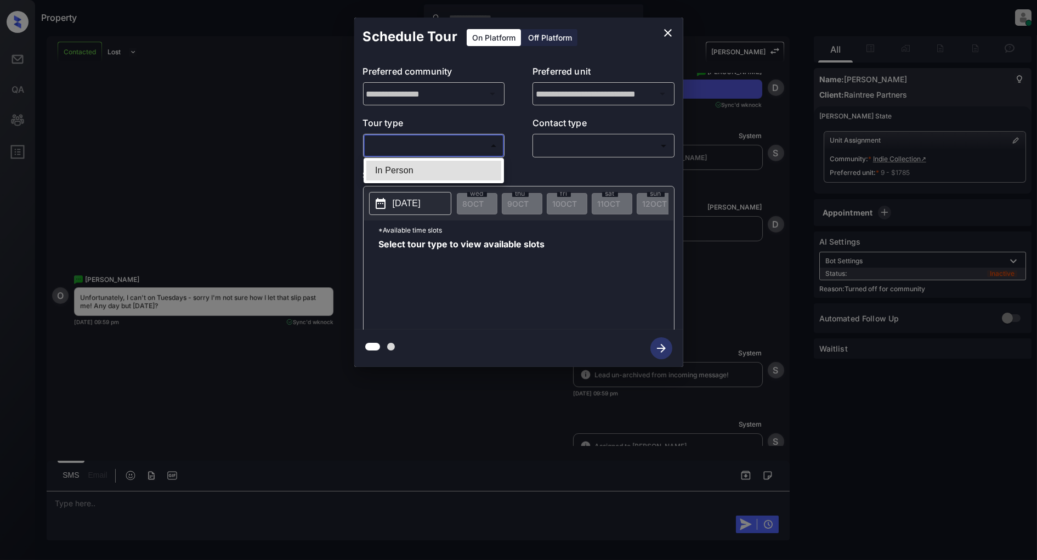
click at [450, 152] on body "Property [PERSON_NAME] Online Set yourself offline Set yourself on break Profil…" at bounding box center [518, 280] width 1037 height 560
click at [455, 172] on li "In Person" at bounding box center [433, 171] width 135 height 20
type input "********"
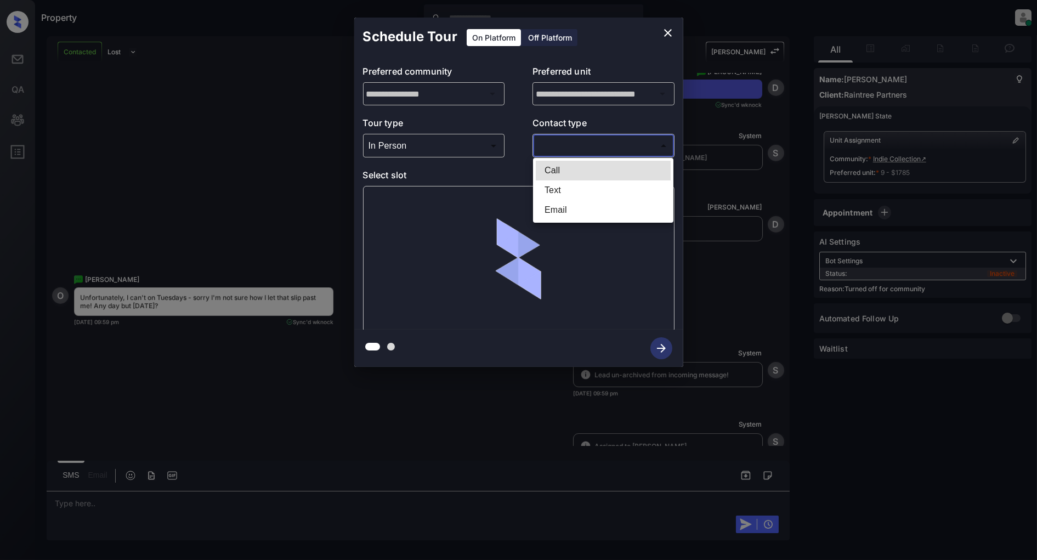
click at [638, 151] on body "Property [PERSON_NAME] Online Set yourself offline Set yourself on break Profil…" at bounding box center [518, 280] width 1037 height 560
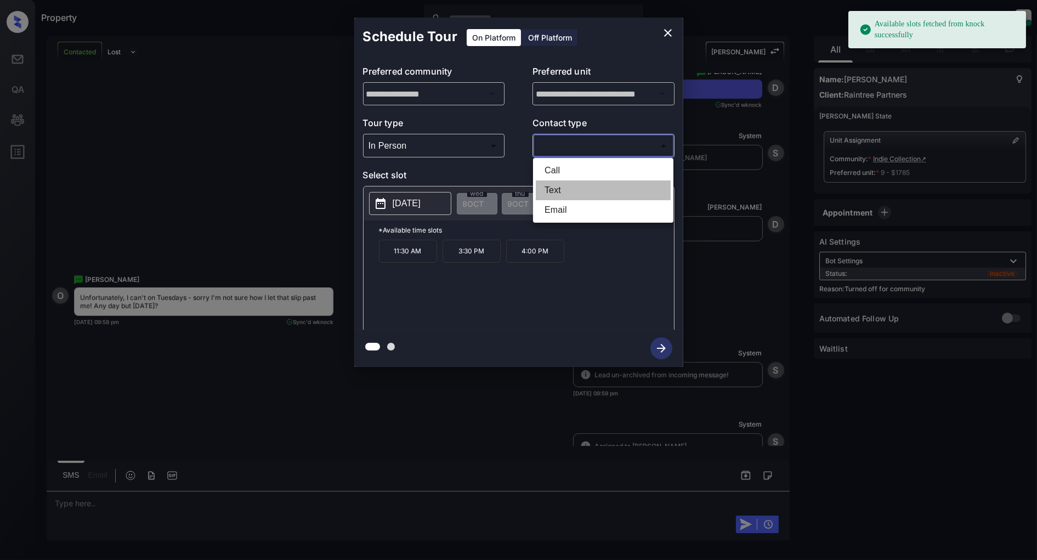
drag, startPoint x: 565, startPoint y: 196, endPoint x: 546, endPoint y: 196, distance: 19.2
click at [565, 196] on li "Text" at bounding box center [603, 190] width 135 height 20
type input "****"
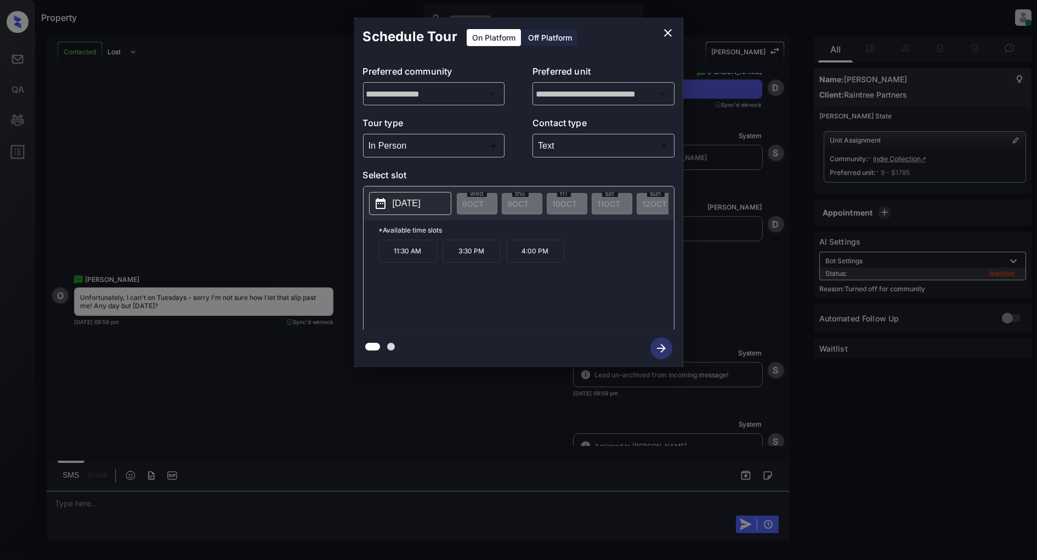
click at [421, 197] on p "[DATE]" at bounding box center [407, 203] width 28 height 13
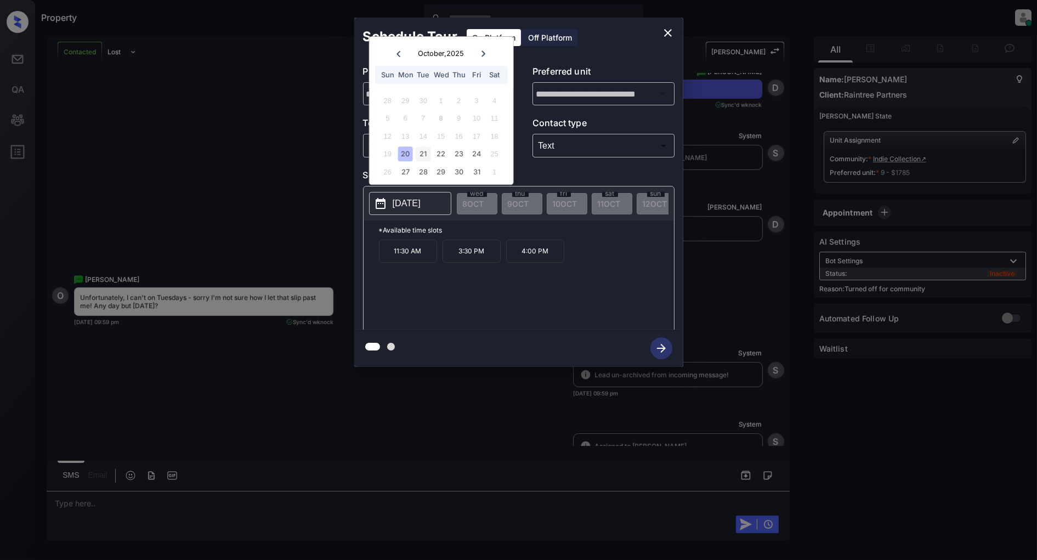
click at [423, 155] on div "21" at bounding box center [423, 154] width 15 height 15
click at [447, 154] on div "22" at bounding box center [441, 154] width 15 height 15
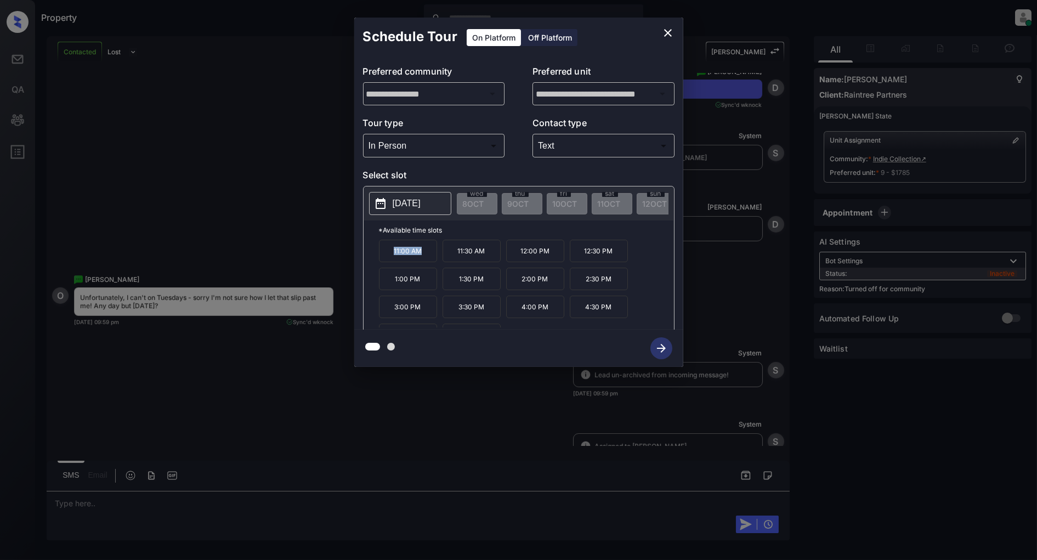
drag, startPoint x: 432, startPoint y: 261, endPoint x: 378, endPoint y: 262, distance: 53.8
click at [379, 262] on p "11:00 AM" at bounding box center [408, 251] width 58 height 22
copy p "11:00 AM"
drag, startPoint x: 485, startPoint y: 285, endPoint x: 457, endPoint y: 288, distance: 28.7
click at [457, 288] on p "1:30 PM" at bounding box center [472, 279] width 58 height 22
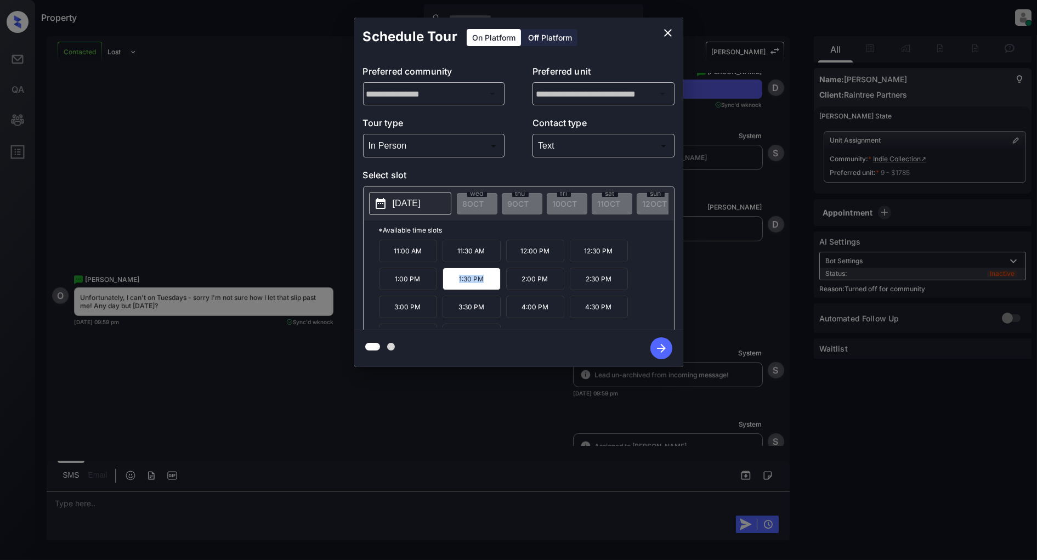
copy p "1:30 PM"
drag, startPoint x: 551, startPoint y: 310, endPoint x: 501, endPoint y: 315, distance: 50.2
click at [501, 315] on div "11:00 AM 11:30 AM 12:00 PM 12:30 PM 1:00 PM 1:30 PM 2:00 PM 2:30 PM 3:00 PM 3:3…" at bounding box center [526, 284] width 295 height 88
copy div "4:00 PM"
click at [410, 202] on p "2025-10-22" at bounding box center [407, 203] width 28 height 13
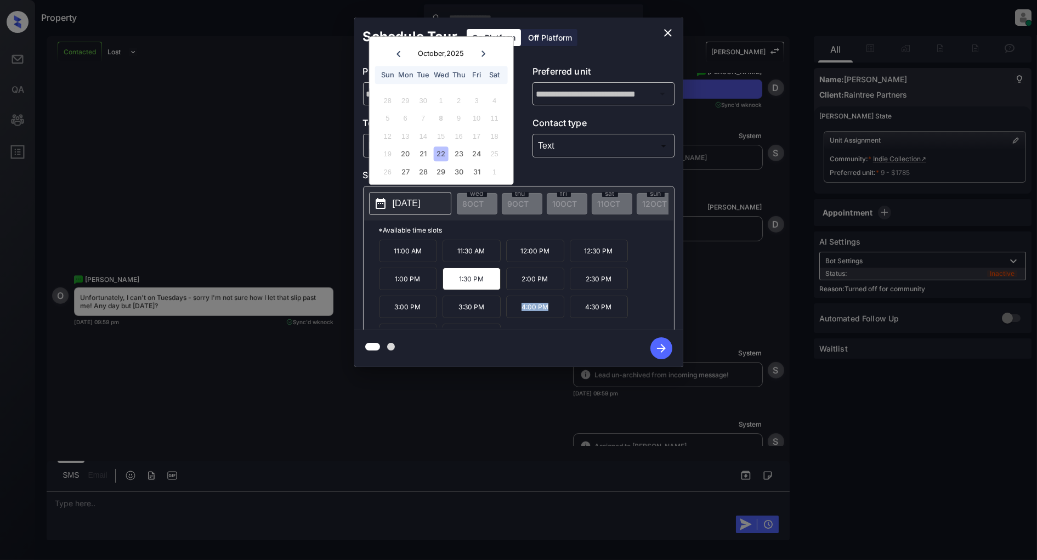
click at [670, 35] on icon "close" at bounding box center [668, 33] width 8 height 8
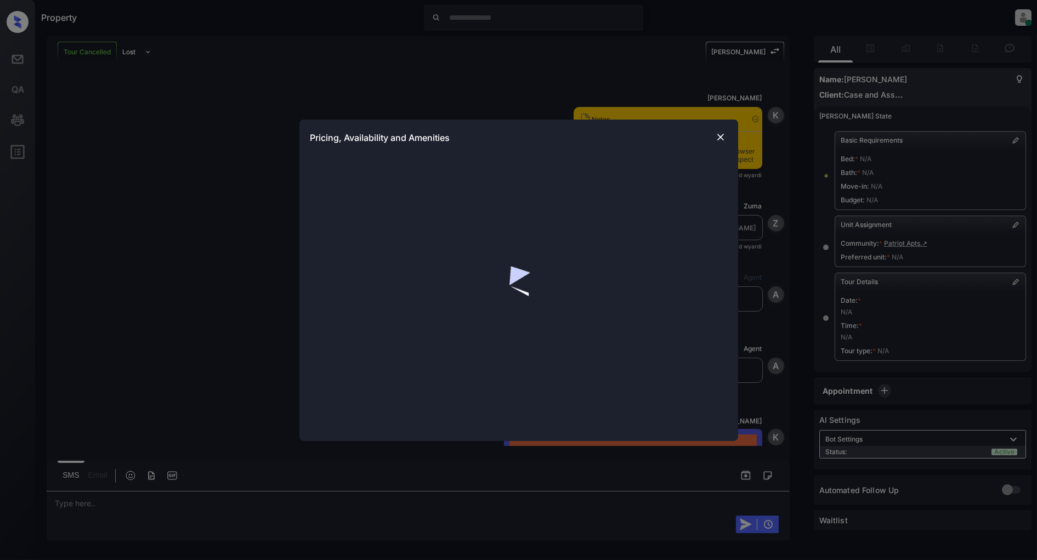
scroll to position [4420, 0]
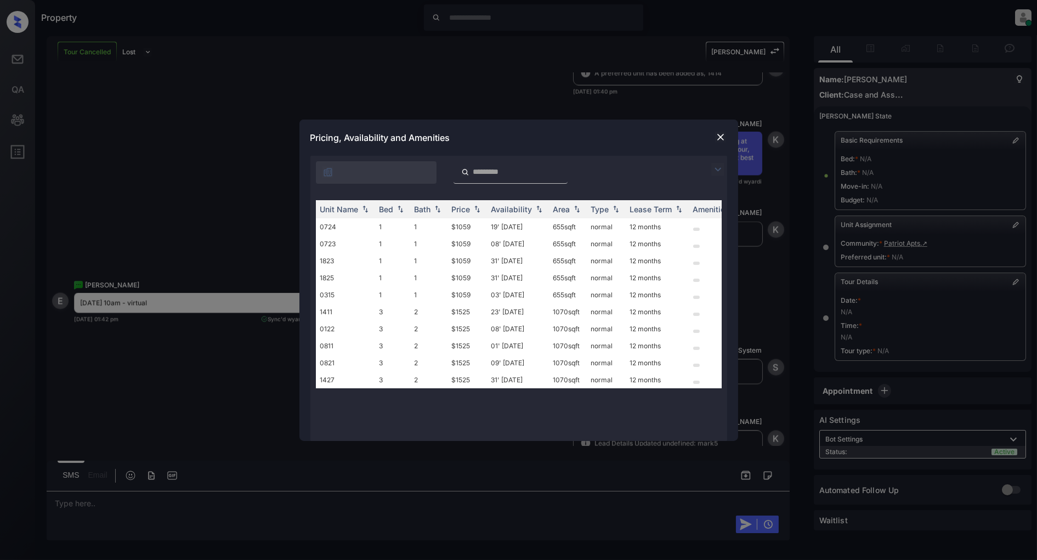
click at [712, 171] on img at bounding box center [717, 169] width 13 height 13
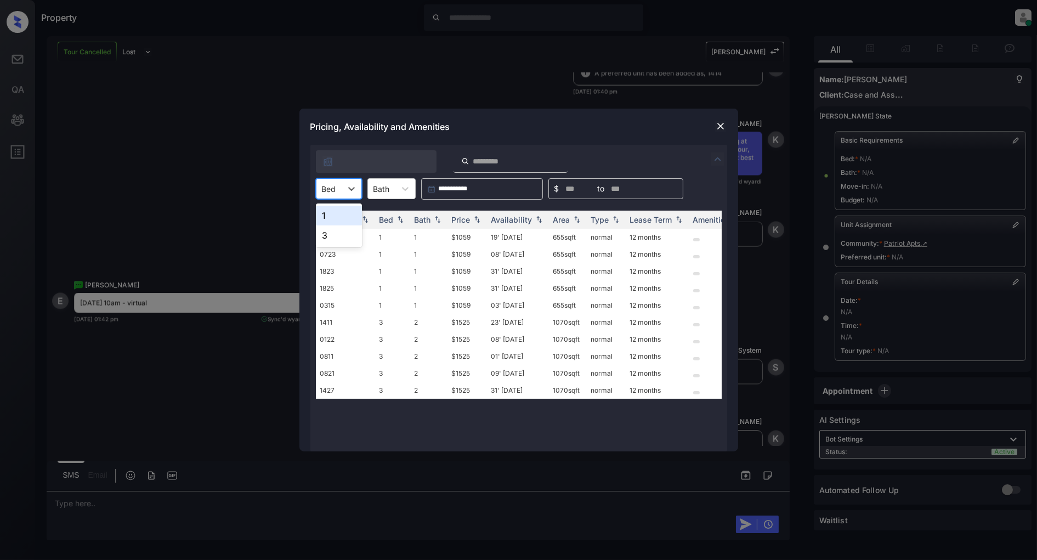
click at [331, 187] on div at bounding box center [329, 189] width 14 height 12
click at [583, 137] on div "Pricing, Availability and Amenities" at bounding box center [518, 127] width 439 height 36
click at [719, 125] on img at bounding box center [720, 126] width 11 height 11
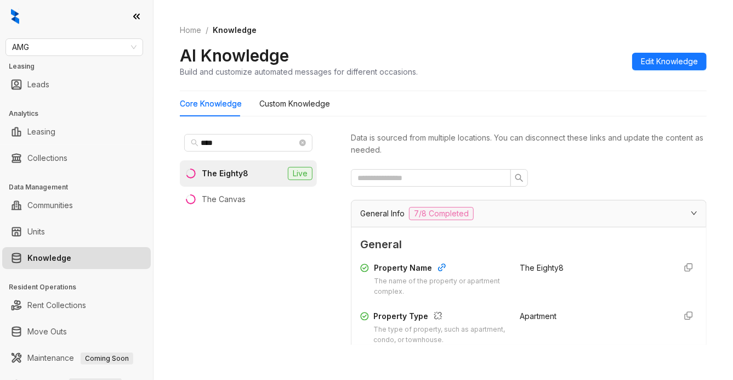
click at [58, 57] on div "AMG Leasing Leads Analytics Leasing Collections Data Management Communities Uni…" at bounding box center [76, 190] width 153 height 380
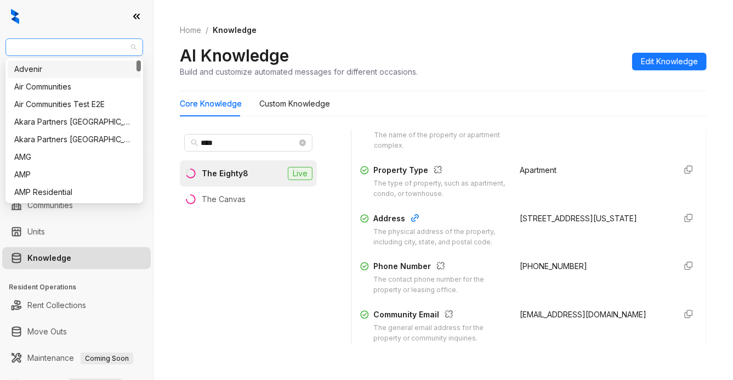
click at [58, 49] on span "AMG" at bounding box center [74, 47] width 125 height 16
type input "**"
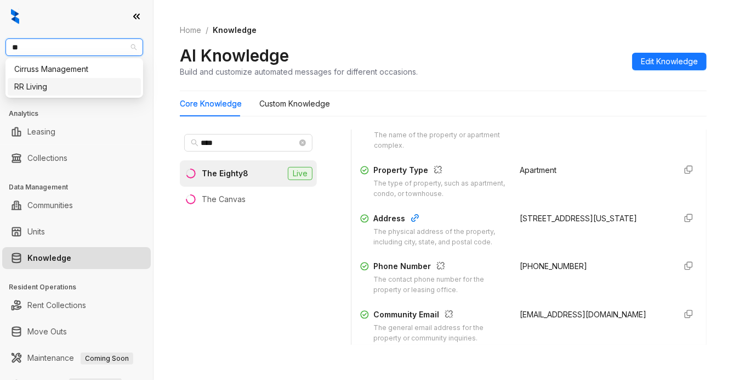
click at [46, 88] on div "RR Living" at bounding box center [74, 87] width 120 height 12
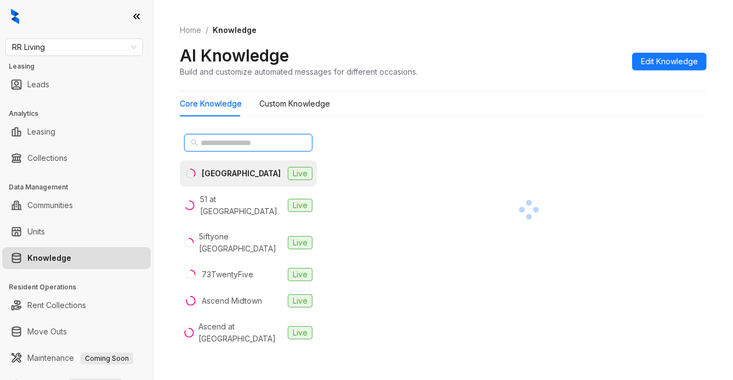
click at [227, 141] on input "text" at bounding box center [249, 143] width 97 height 12
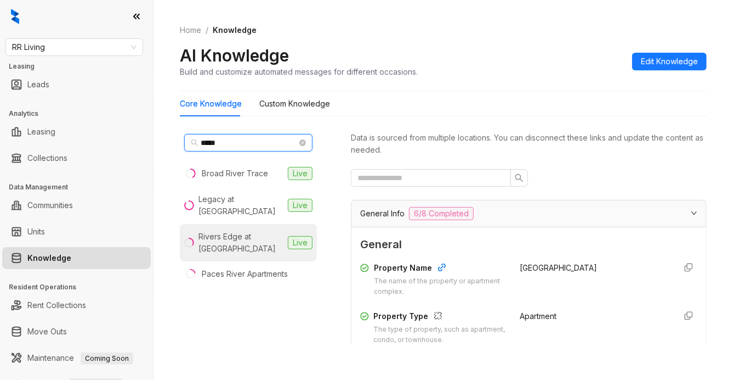
type input "*****"
click at [225, 236] on div "Rivers Edge at [GEOGRAPHIC_DATA]" at bounding box center [241, 242] width 85 height 24
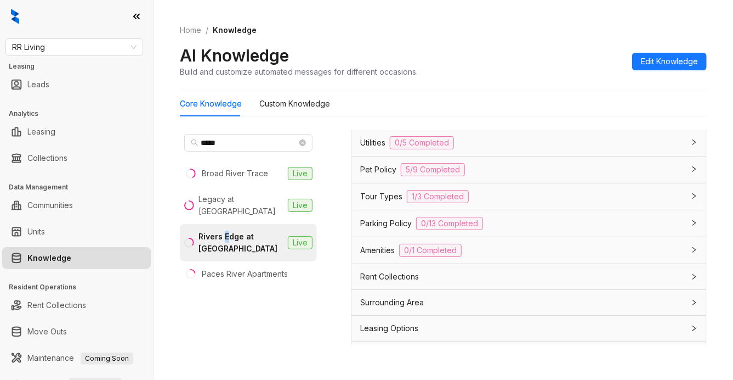
scroll to position [845, 0]
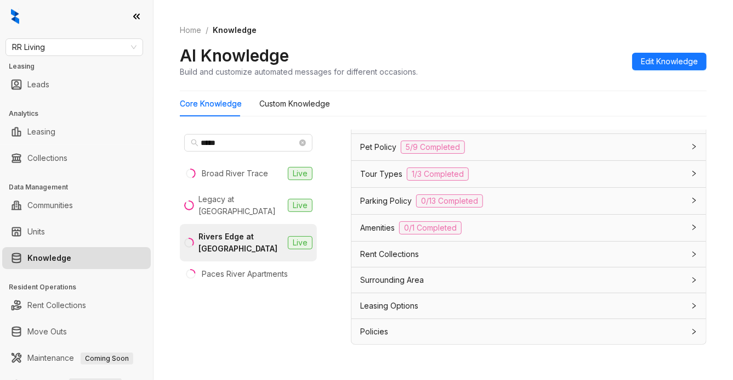
click at [444, 299] on div "Leasing Options" at bounding box center [522, 305] width 324 height 12
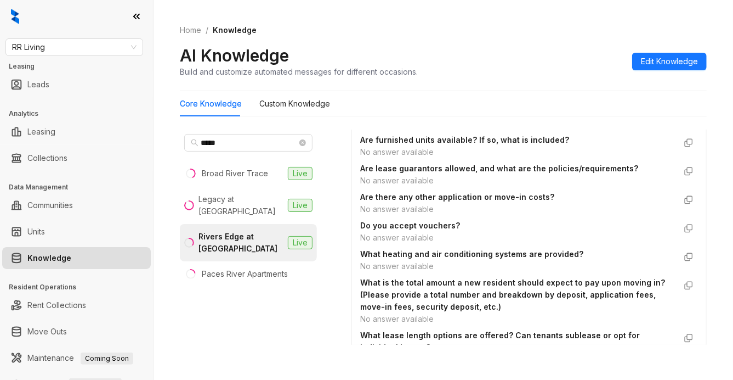
scroll to position [1064, 0]
